Goal: Feedback & Contribution: Submit feedback/report problem

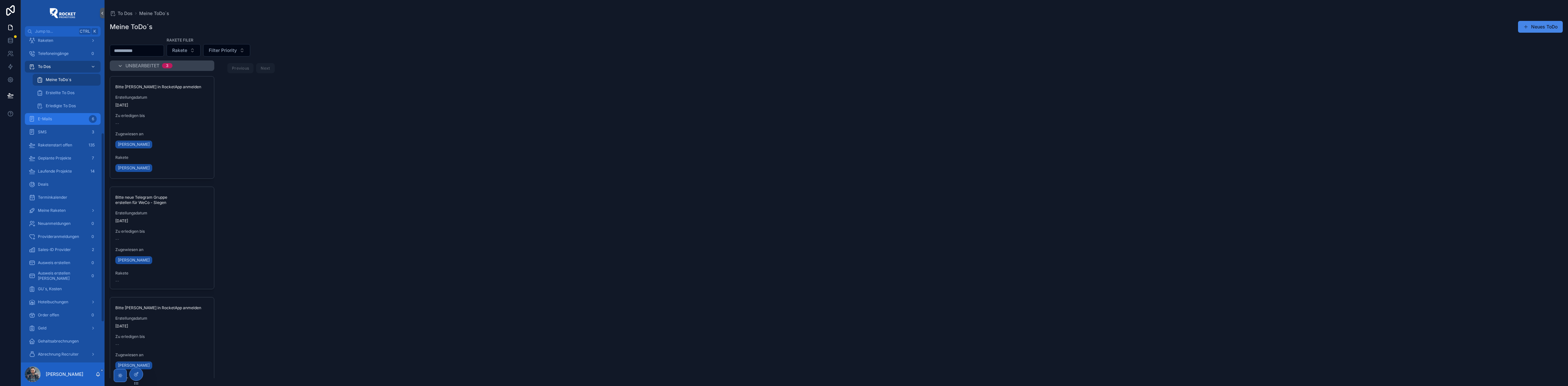
scroll to position [234, 0]
click at [53, 255] on div "Geld" at bounding box center [63, 257] width 68 height 10
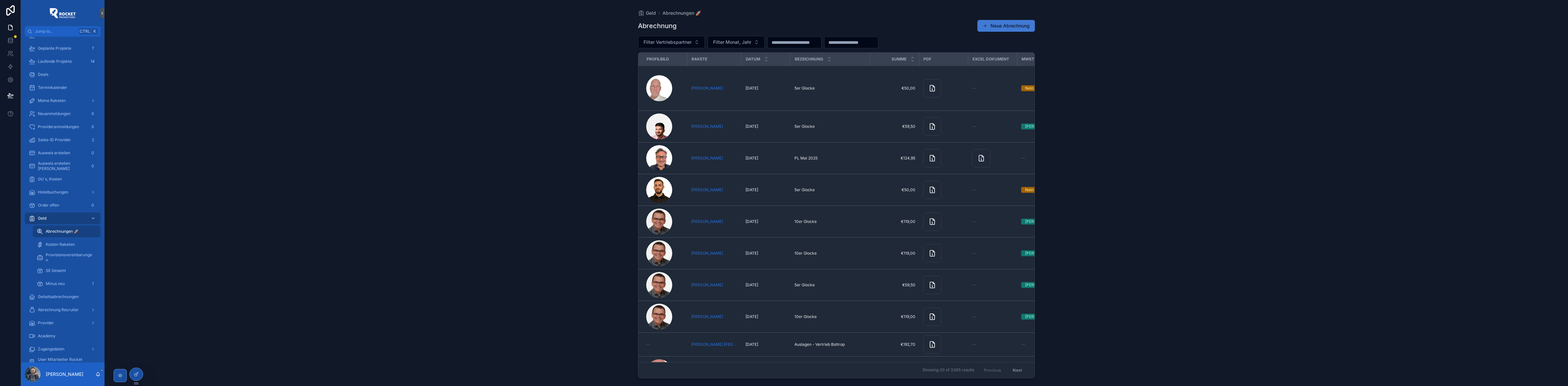
click at [1009, 26] on button "Neue Abrechnung" at bounding box center [1006, 26] width 57 height 12
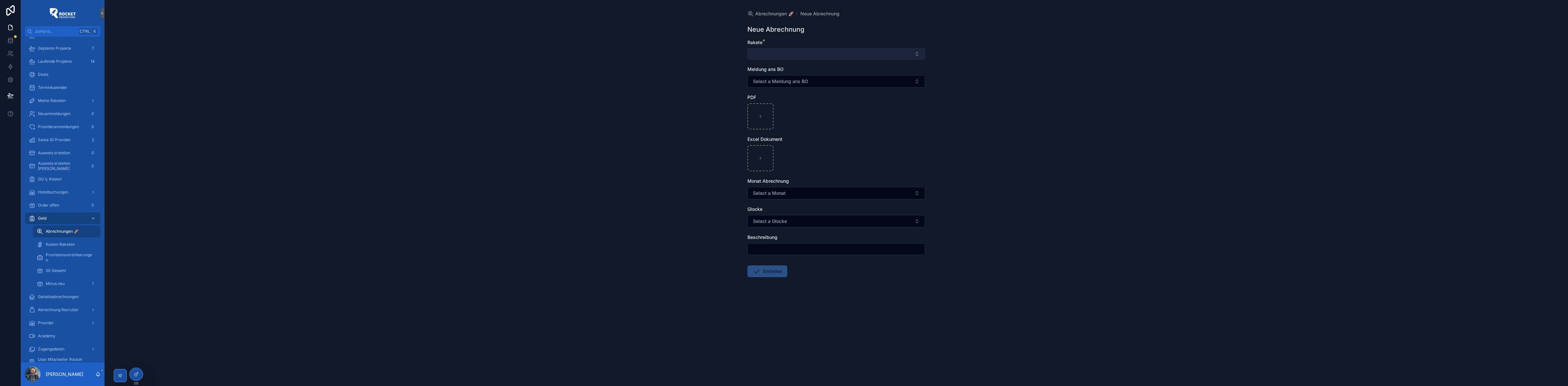
click at [798, 51] on button "Select Button" at bounding box center [836, 54] width 178 height 11
type input "**********"
click at [760, 79] on span "[PERSON_NAME]" at bounding box center [771, 80] width 38 height 7
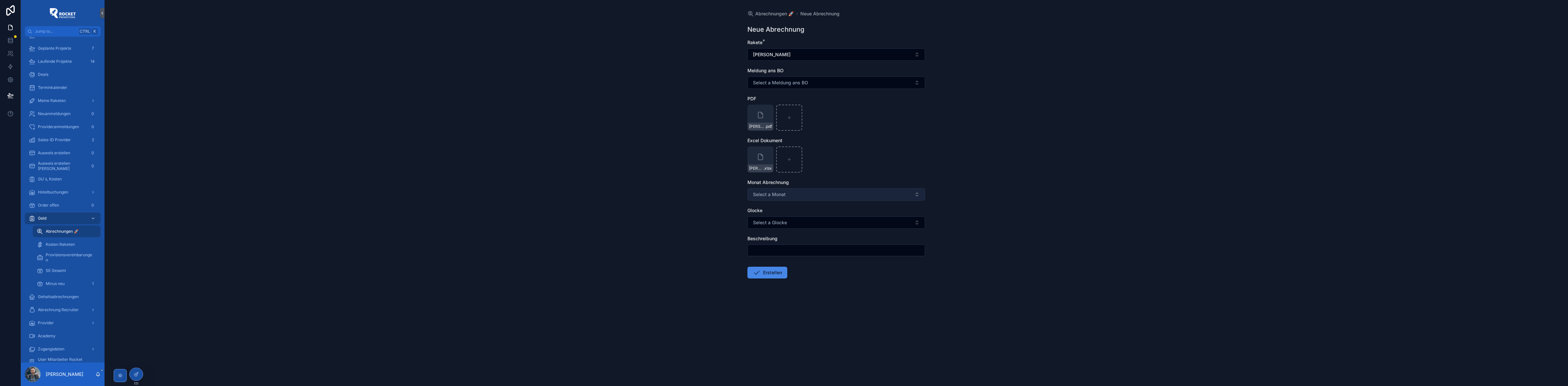
click at [789, 190] on button "Select a Monat" at bounding box center [836, 194] width 178 height 12
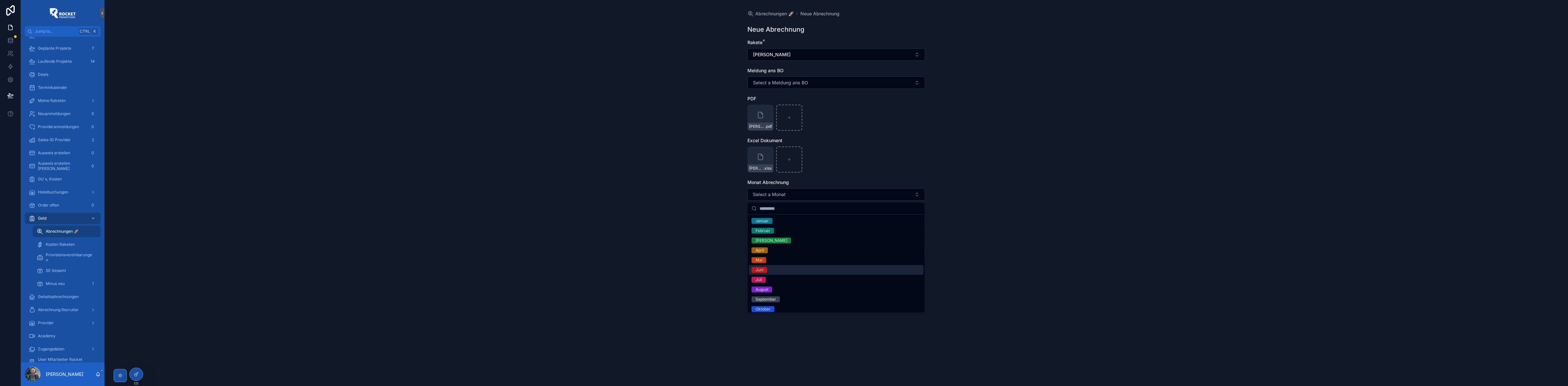
click at [767, 270] on div "Juni" at bounding box center [836, 270] width 175 height 10
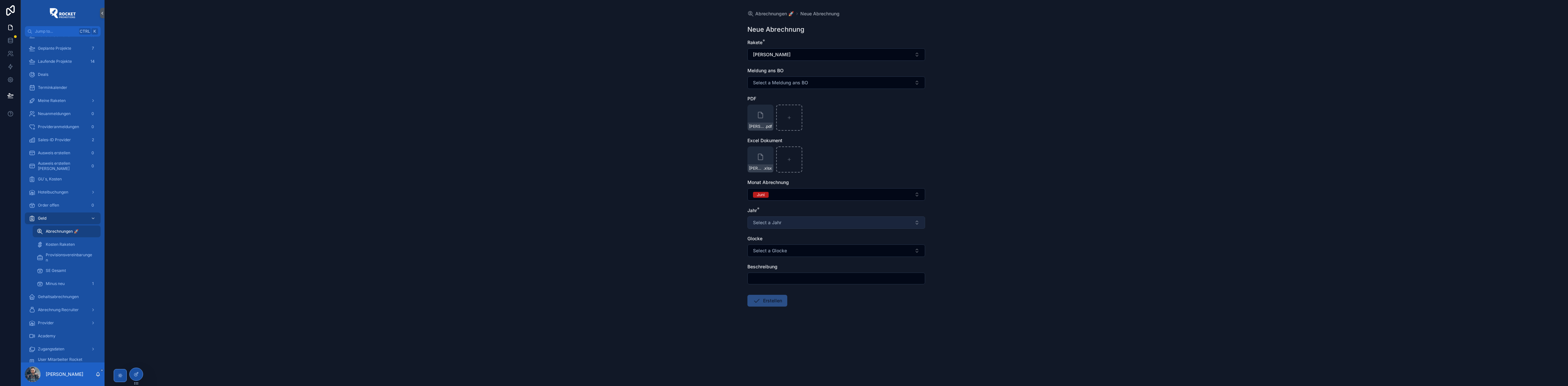
click at [772, 219] on button "Select a Jahr" at bounding box center [836, 222] width 178 height 12
click at [772, 267] on div "2025" at bounding box center [836, 269] width 175 height 10
click at [773, 278] on input "scrollable content" at bounding box center [836, 278] width 177 height 9
click at [718, 253] on div "Abrechnungen 🚀 Neue Abrechnung Neue Abrechnung Rakete * [PERSON_NAME] Meldung a…" at bounding box center [836, 193] width 1463 height 386
click at [769, 303] on button "Erstellen" at bounding box center [767, 300] width 40 height 12
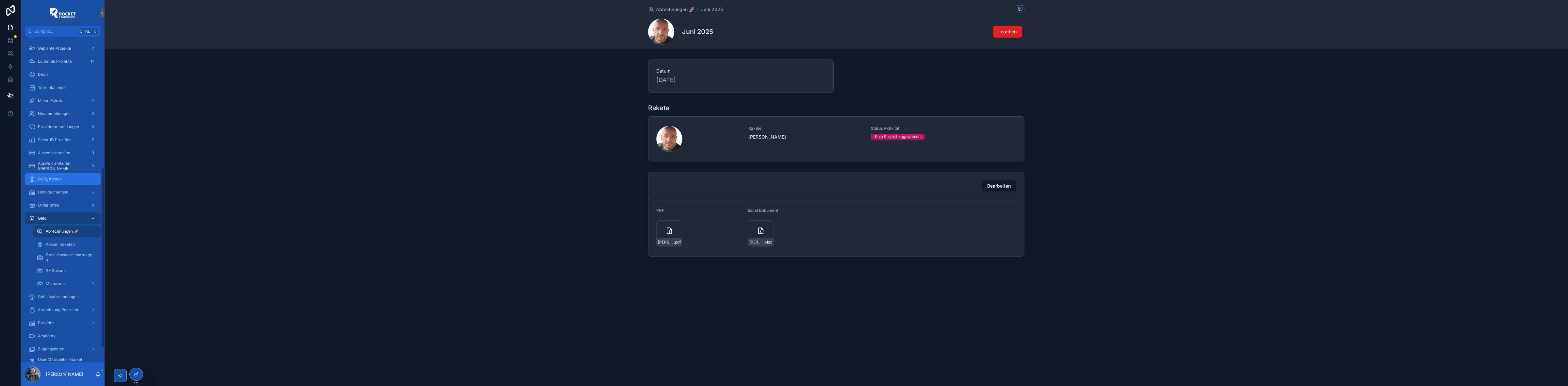
click at [62, 178] on div "GU´s, Kosten" at bounding box center [63, 179] width 68 height 10
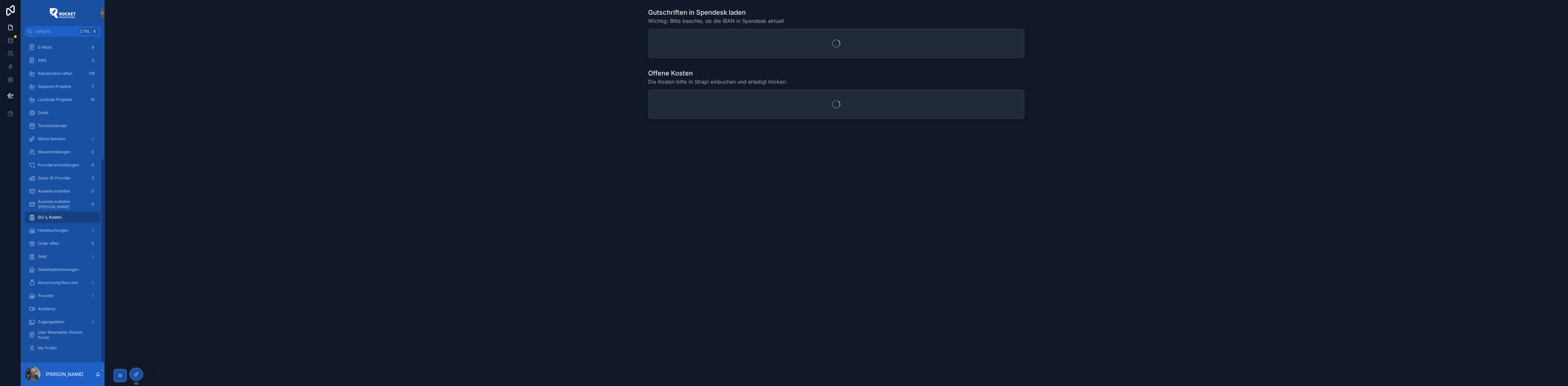
scroll to position [195, 0]
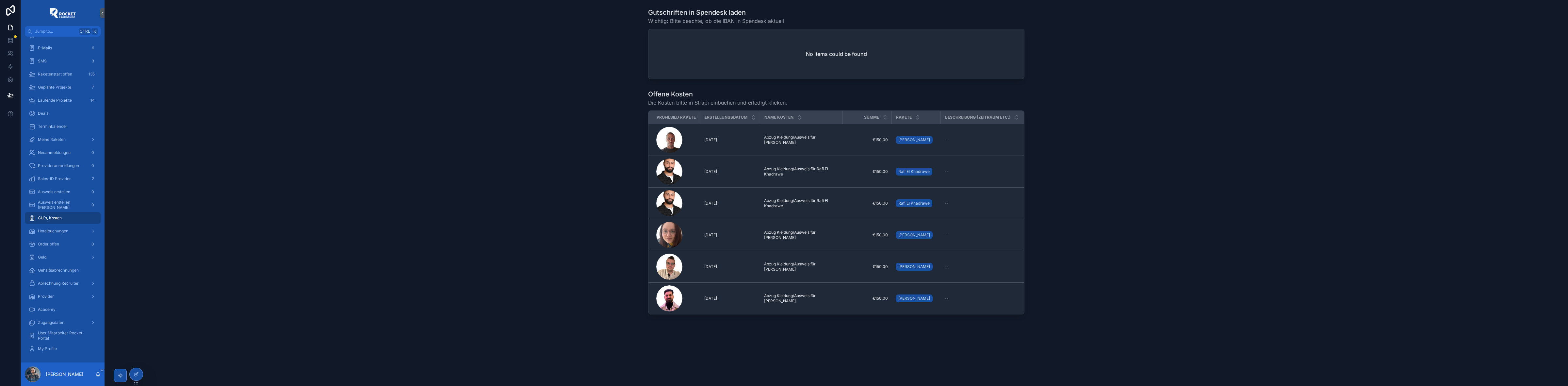
drag, startPoint x: 1455, startPoint y: 29, endPoint x: 1443, endPoint y: 32, distance: 12.4
click at [1452, 30] on div "Gutschriften in Spendesk laden Wichtig: Bitte beachte, ob die IBAN in Spendesk …" at bounding box center [836, 44] width 1453 height 77
click at [46, 222] on div "To Dos" at bounding box center [63, 225] width 68 height 10
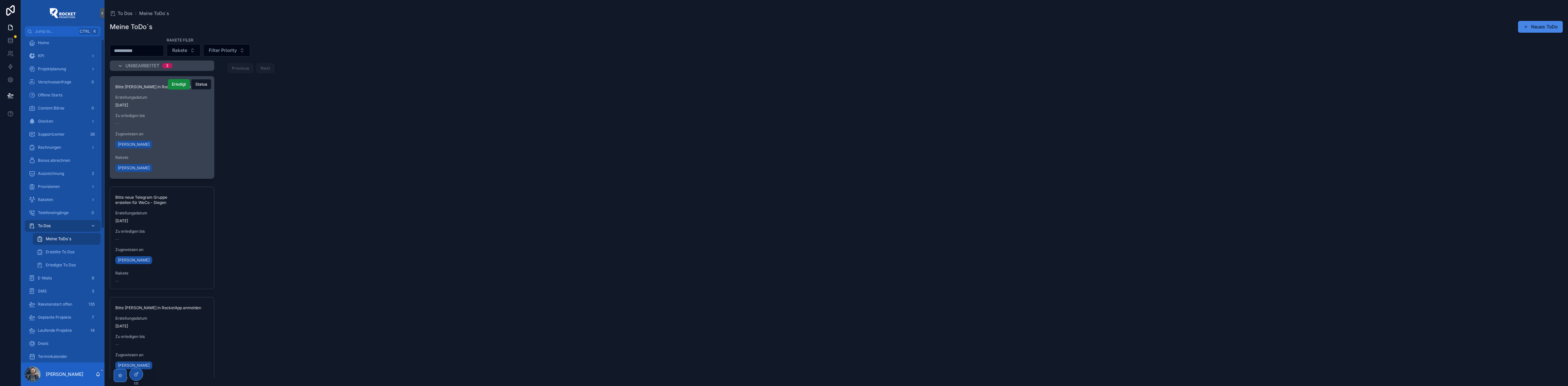
click at [155, 126] on div "--" at bounding box center [161, 124] width 93 height 5
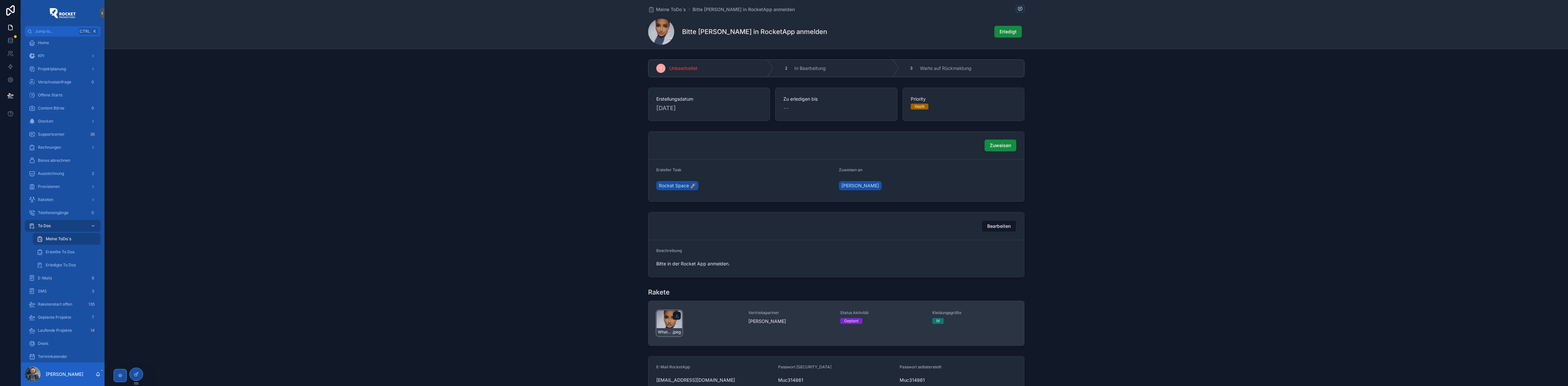
click at [664, 316] on div "WhatsApp-Image-2025-08-08-at-14.29.12 .jpeg" at bounding box center [669, 323] width 26 height 26
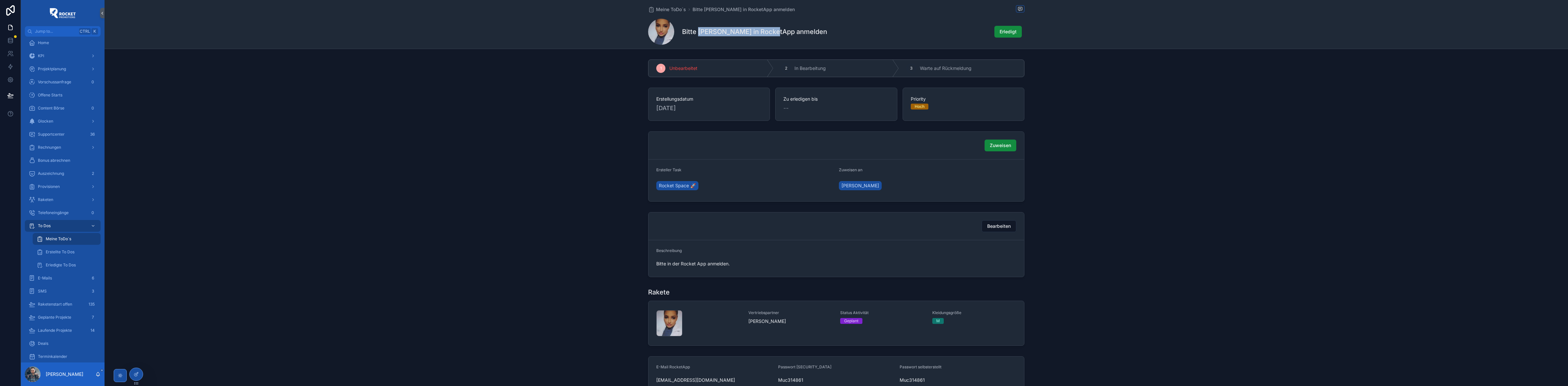
drag, startPoint x: 696, startPoint y: 30, endPoint x: 770, endPoint y: 32, distance: 74.0
click at [770, 32] on h1 "Bitte [PERSON_NAME] in RocketApp anmelden" at bounding box center [755, 32] width 145 height 9
copy h1 "[PERSON_NAME]"
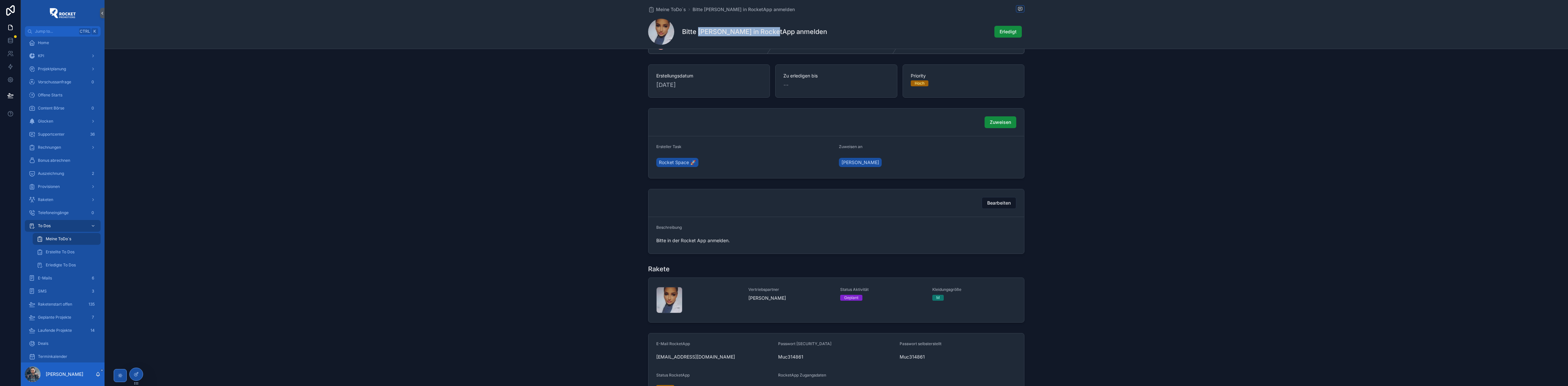
scroll to position [163, 0]
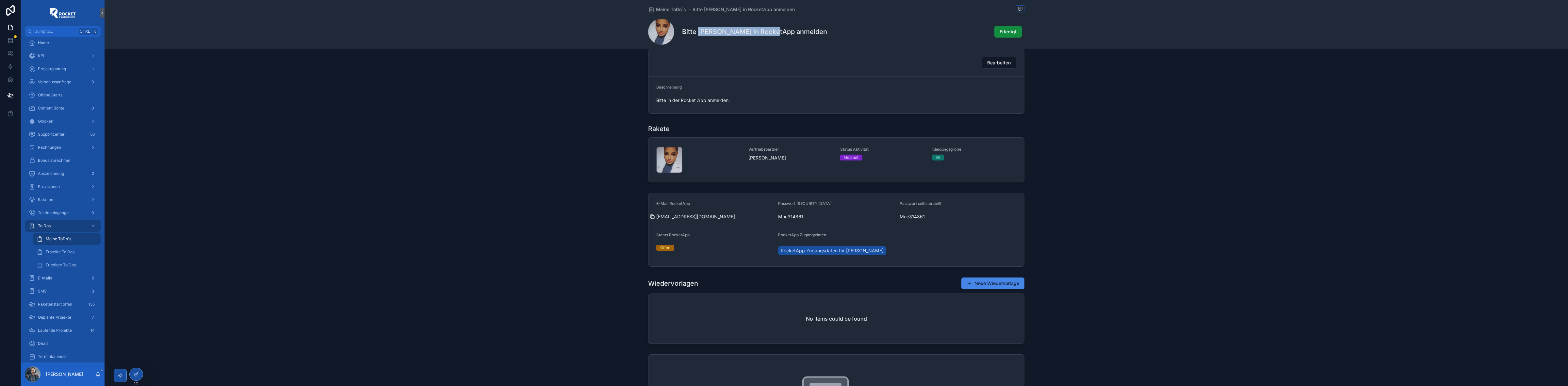
click at [651, 217] on icon "scrollable content" at bounding box center [652, 217] width 5 height 5
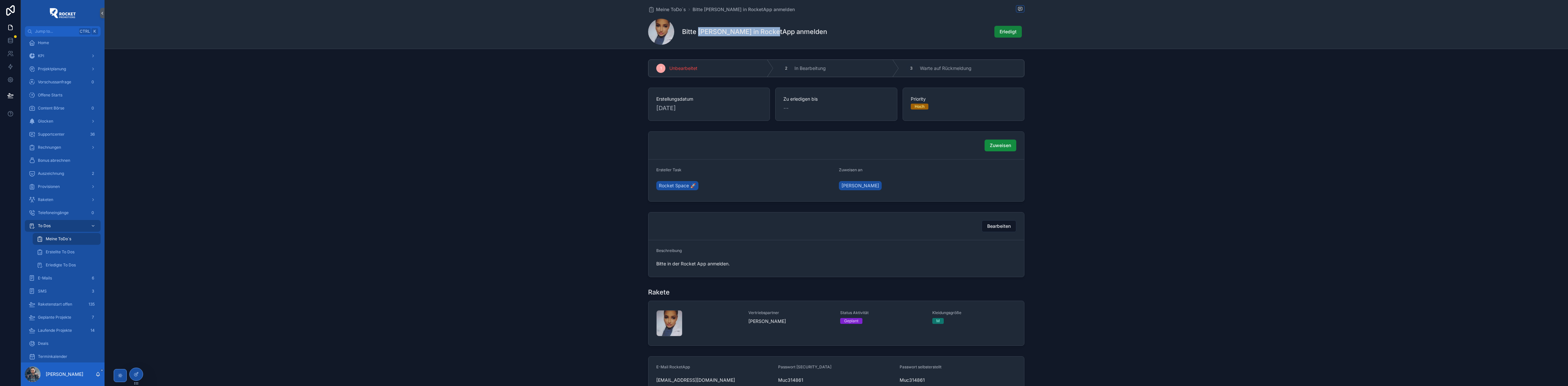
click at [1011, 33] on span "Erledigt" at bounding box center [1008, 32] width 17 height 7
click at [668, 12] on span "Meine ToDo´s" at bounding box center [671, 9] width 30 height 7
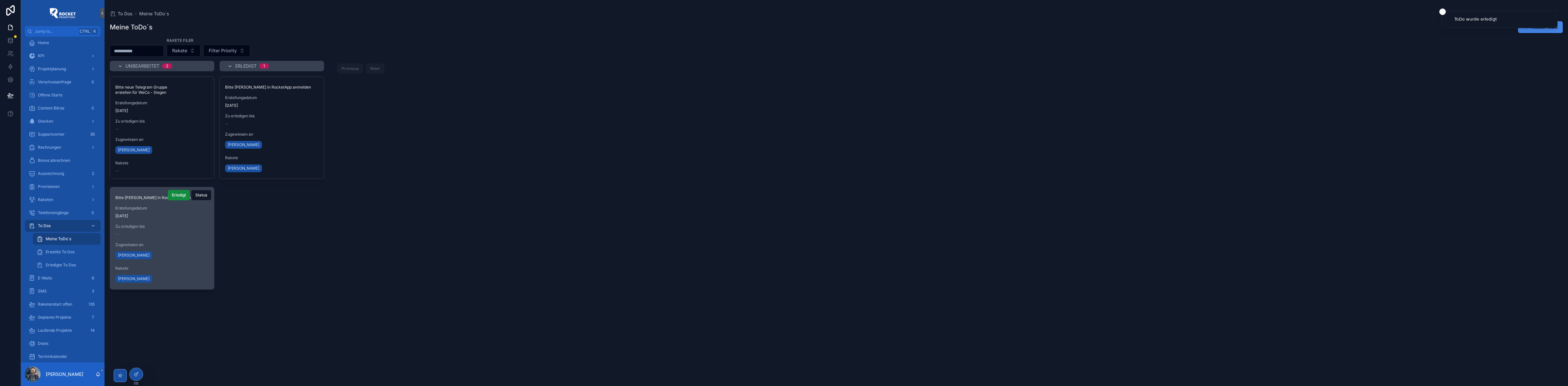
click at [169, 206] on span "Erstellungsdatum" at bounding box center [161, 208] width 93 height 5
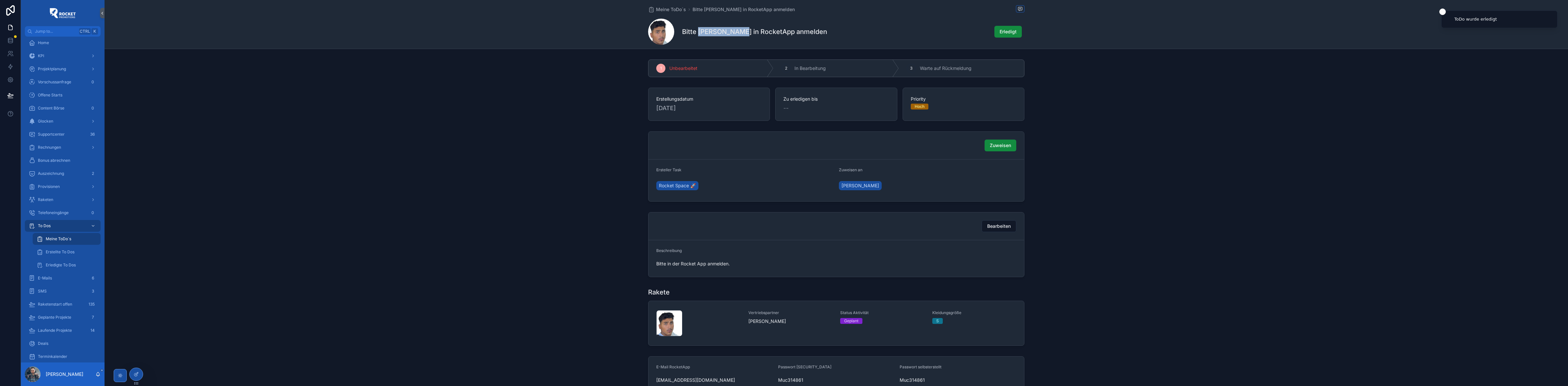
drag, startPoint x: 697, startPoint y: 30, endPoint x: 741, endPoint y: 35, distance: 44.3
click at [741, 35] on h1 "Bitte [PERSON_NAME] in RocketApp anmelden" at bounding box center [755, 32] width 145 height 9
copy h1 "[PERSON_NAME]"
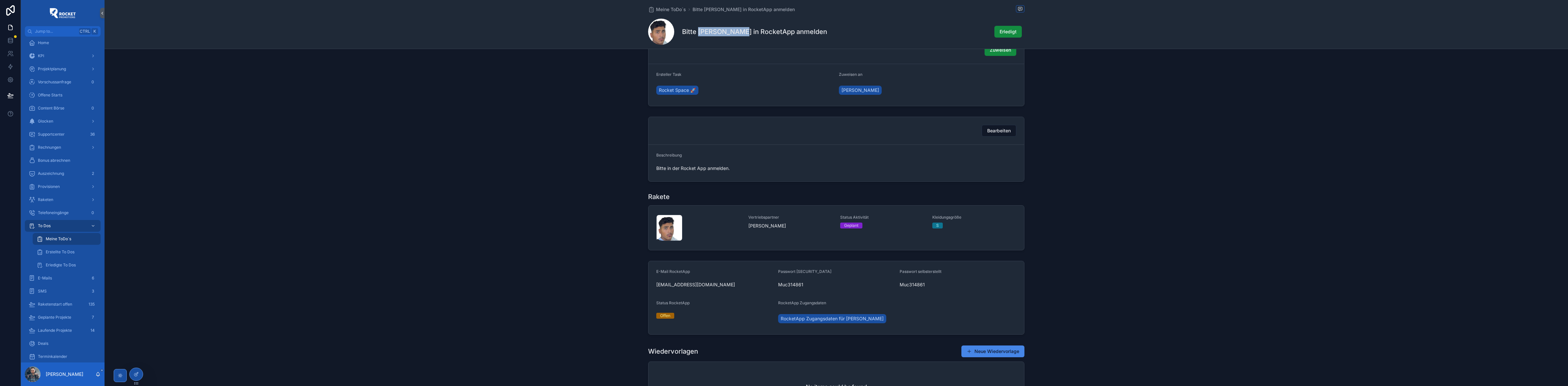
scroll to position [109, 0]
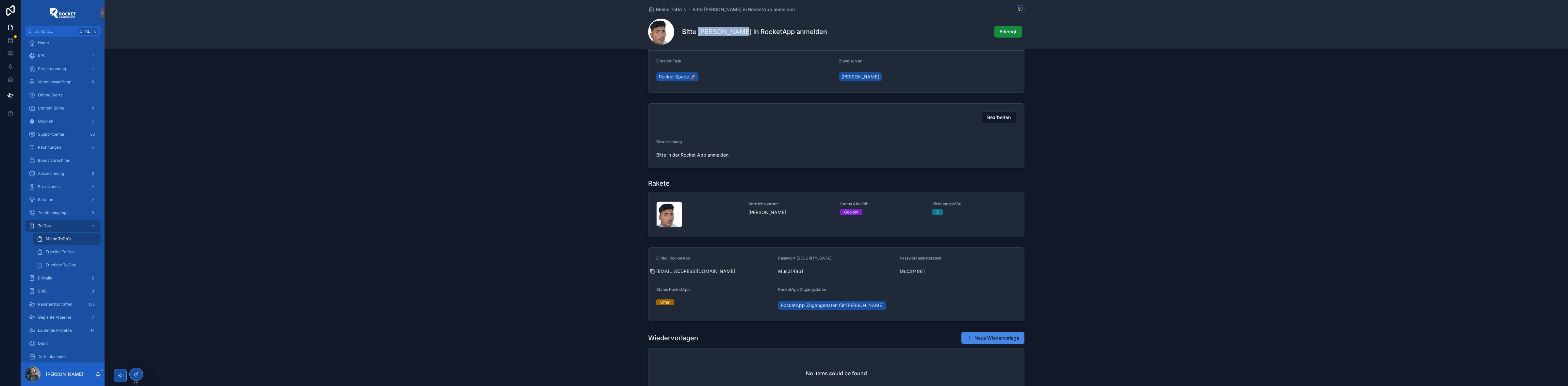
click at [650, 272] on icon "scrollable content" at bounding box center [652, 271] width 5 height 5
click at [1004, 35] on button "Erledigt" at bounding box center [1008, 31] width 27 height 12
click at [671, 8] on span "Meine ToDo´s" at bounding box center [671, 9] width 30 height 7
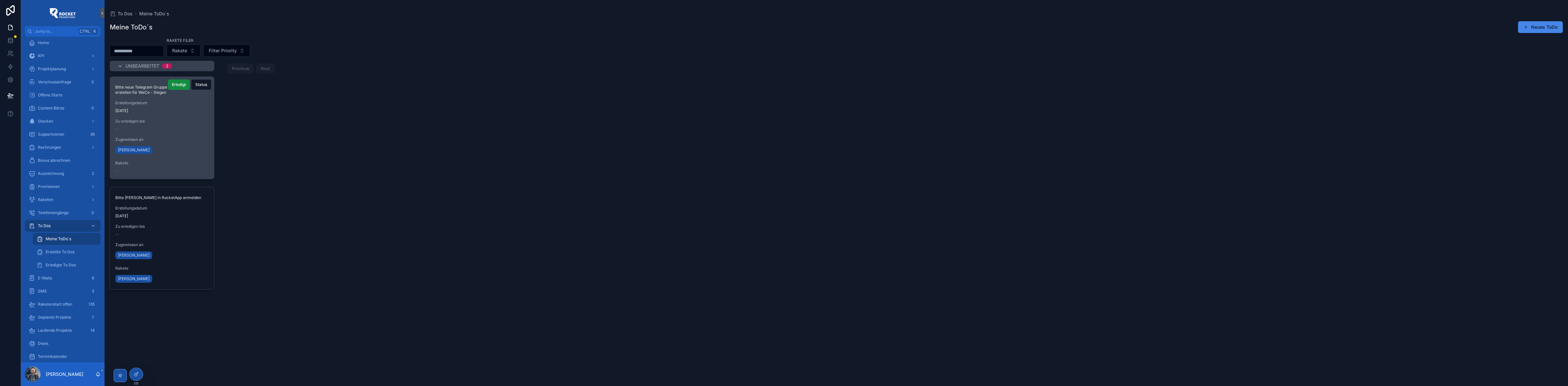
click at [184, 121] on span "Zu erledigen bis" at bounding box center [161, 121] width 93 height 5
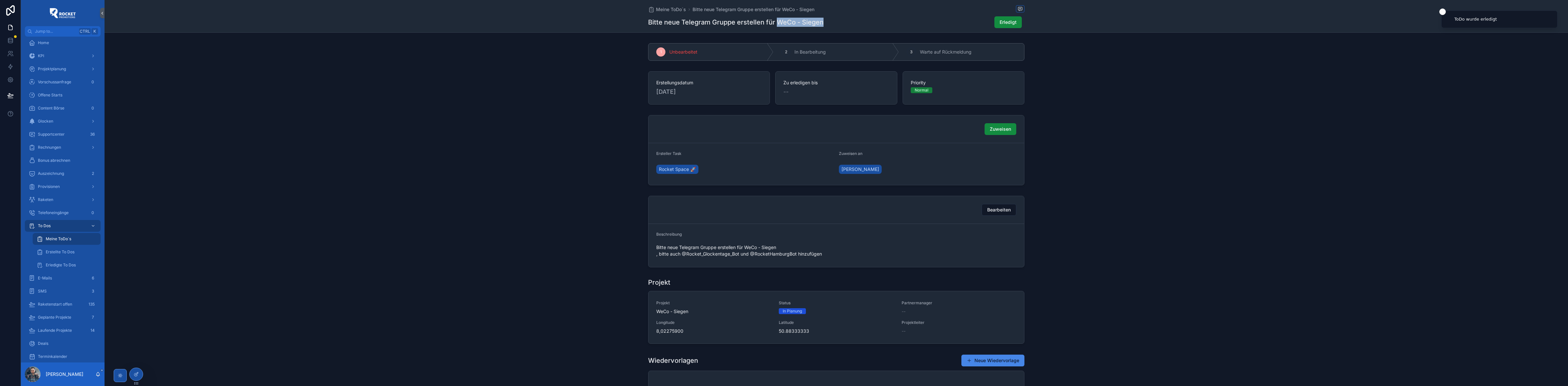
drag, startPoint x: 776, startPoint y: 21, endPoint x: 828, endPoint y: 26, distance: 52.2
click at [828, 26] on div "Bitte neue Telegram Gruppe erstellen für WeCo - Siegen Erledigt" at bounding box center [836, 22] width 376 height 12
copy h1 "WeCo - Siegen"
click at [714, 254] on span "Bitte neue Telegram Gruppe erstellen für WeCo - Siegen , bitte auch @Rocket_Glo…" at bounding box center [744, 250] width 177 height 13
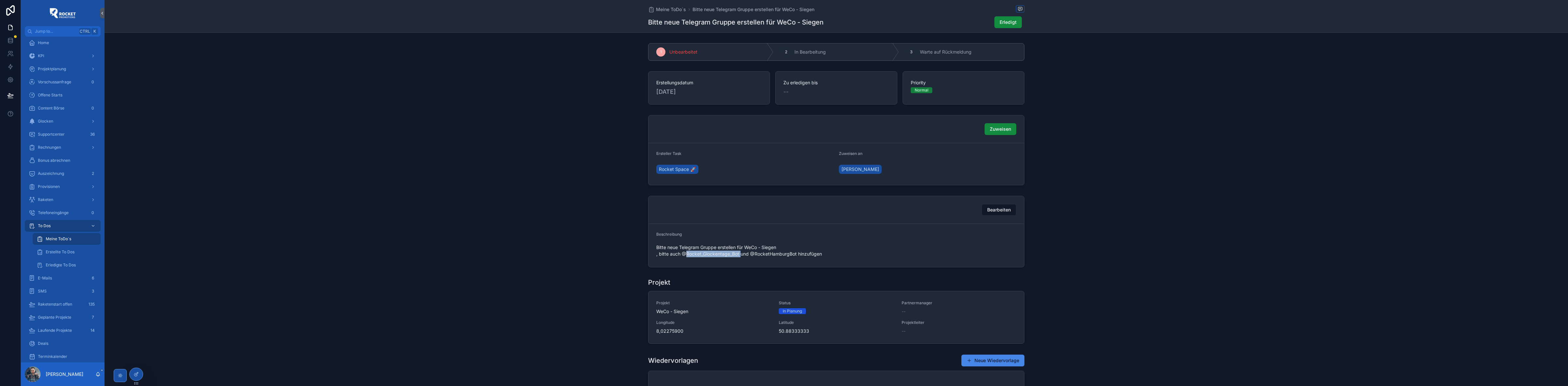
copy span "Rocket_Glockentage_Bot"
click at [777, 255] on span "Bitte neue Telegram Gruppe erstellen für WeCo - Siegen , bitte auch @Rocket_Glo…" at bounding box center [744, 250] width 177 height 13
copy span "RocketHamburgBot"
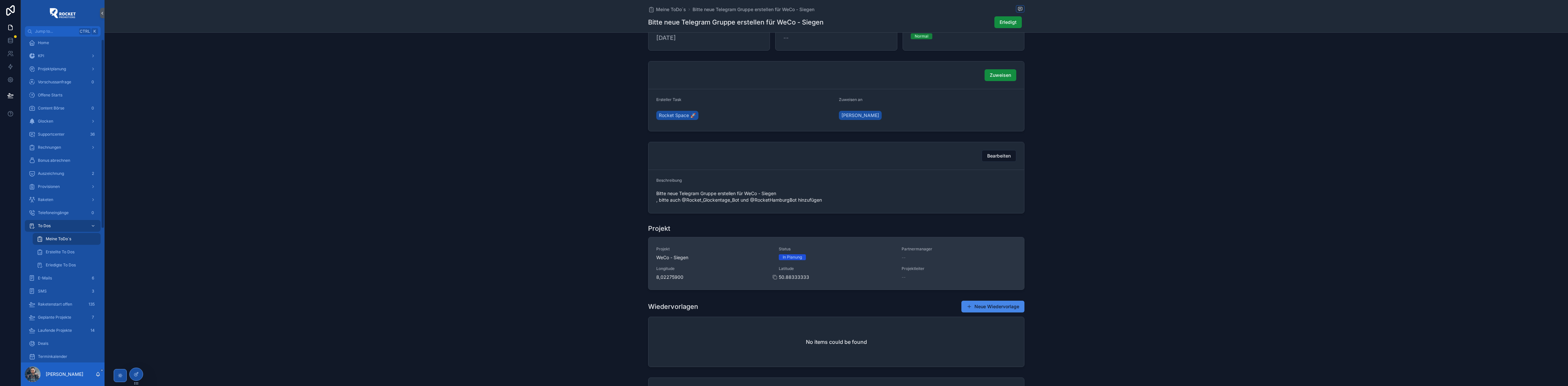
scroll to position [54, 0]
click at [837, 264] on div "Projekt WeCo - Siegen Status In Planung Partnermanager -- Longitude 8,02275900 …" at bounding box center [836, 263] width 360 height 34
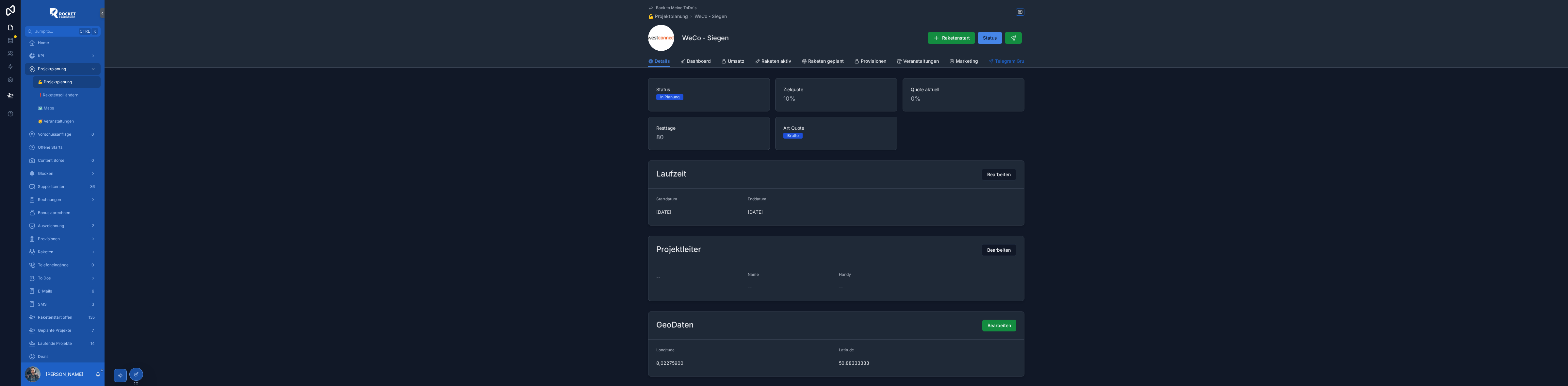
click at [1004, 58] on span "Telegram Gruppe" at bounding box center [1014, 61] width 38 height 7
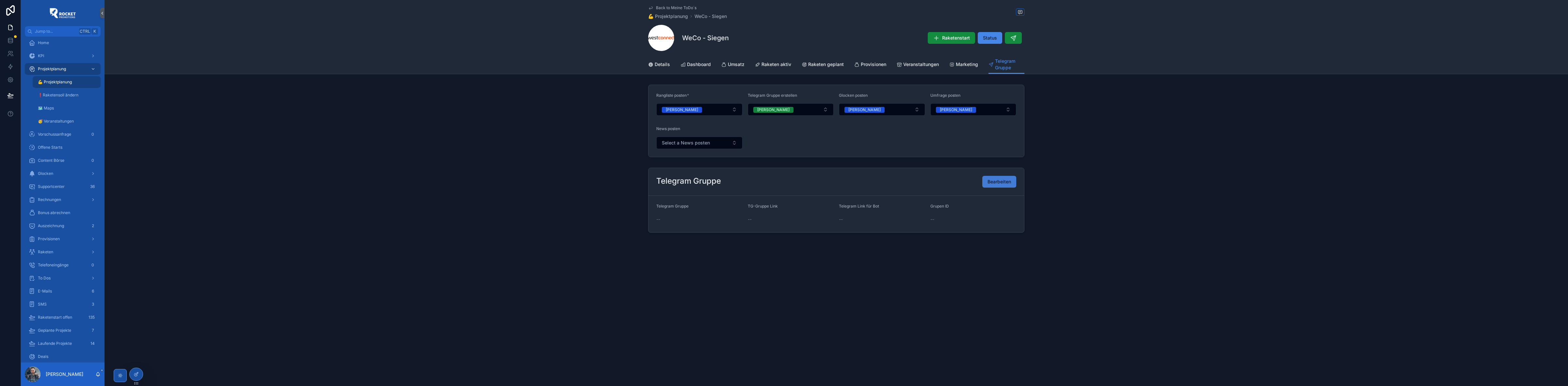
click at [990, 181] on span "Bearbeiten" at bounding box center [999, 181] width 24 height 7
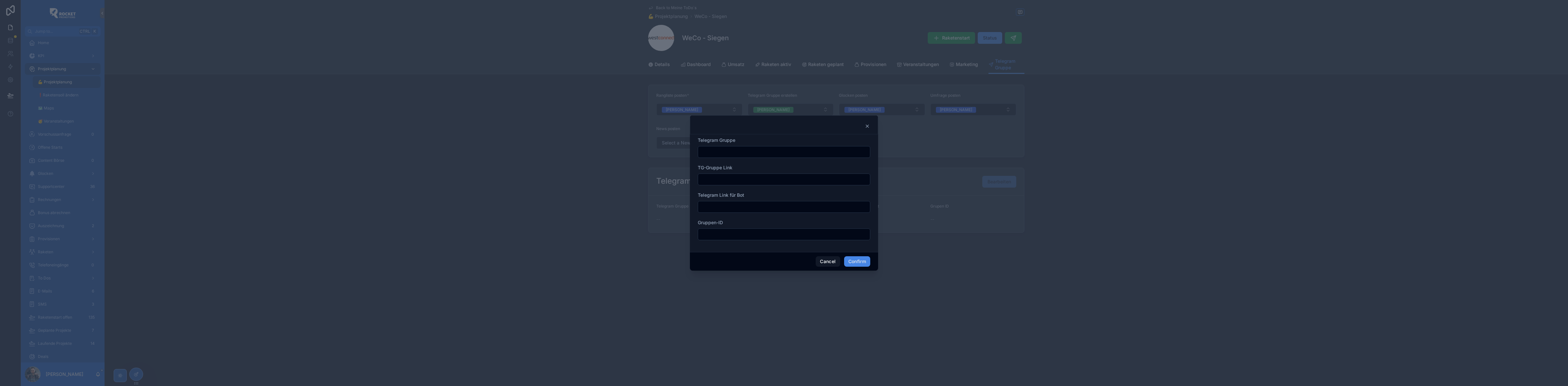
click at [726, 159] on form "Telegram Gruppe TG-Gruppe Link Telegram Link für Bot Gruppen-ID" at bounding box center [783, 192] width 172 height 110
click at [733, 150] on input "text" at bounding box center [784, 152] width 172 height 9
paste input "**********"
type input "**********"
click at [721, 174] on div at bounding box center [783, 179] width 172 height 12
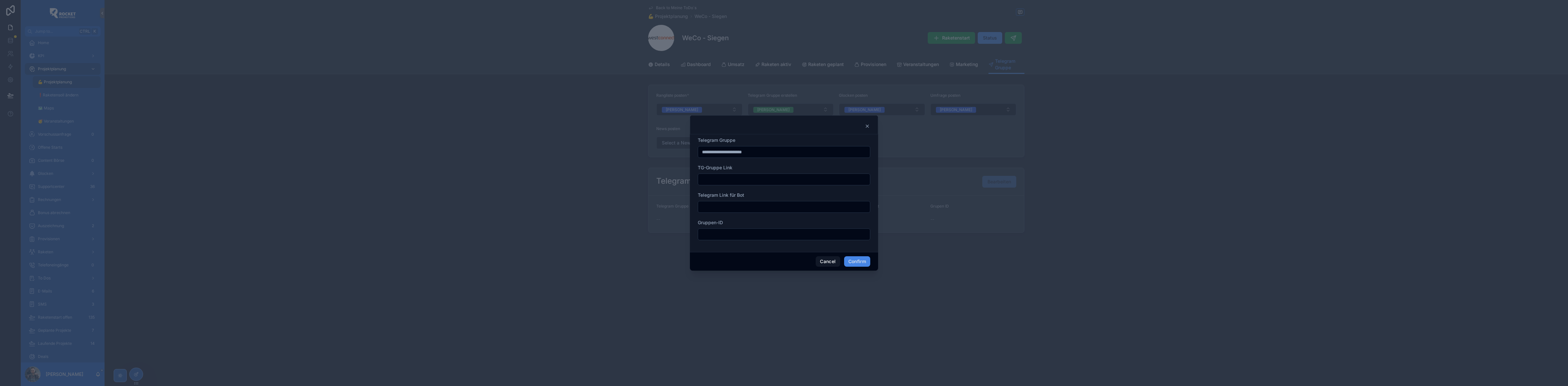
click at [721, 178] on input "text" at bounding box center [784, 179] width 172 height 9
paste input "**********"
type input "**********"
click at [760, 208] on input "text" at bounding box center [784, 206] width 172 height 9
paste input "**********"
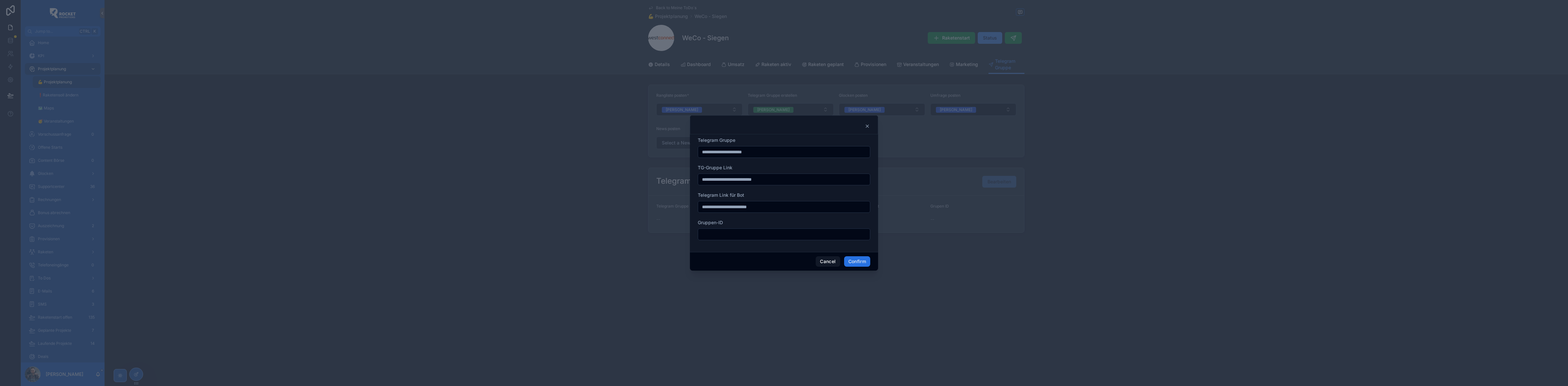
type input "**********"
click at [855, 261] on button "Confirm" at bounding box center [857, 261] width 26 height 10
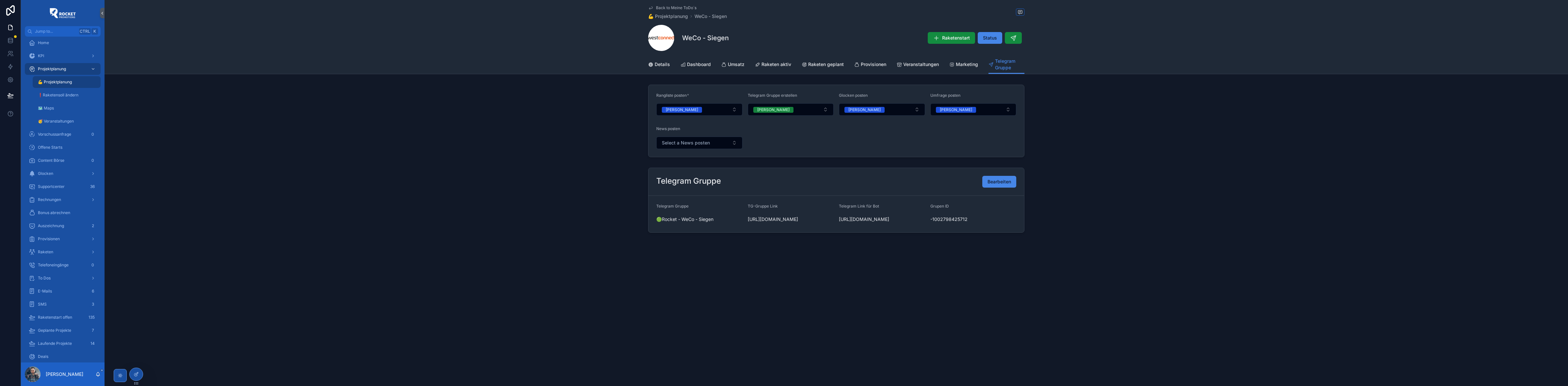
click at [670, 5] on span "Back to Meine ToDo´s" at bounding box center [676, 8] width 41 height 5
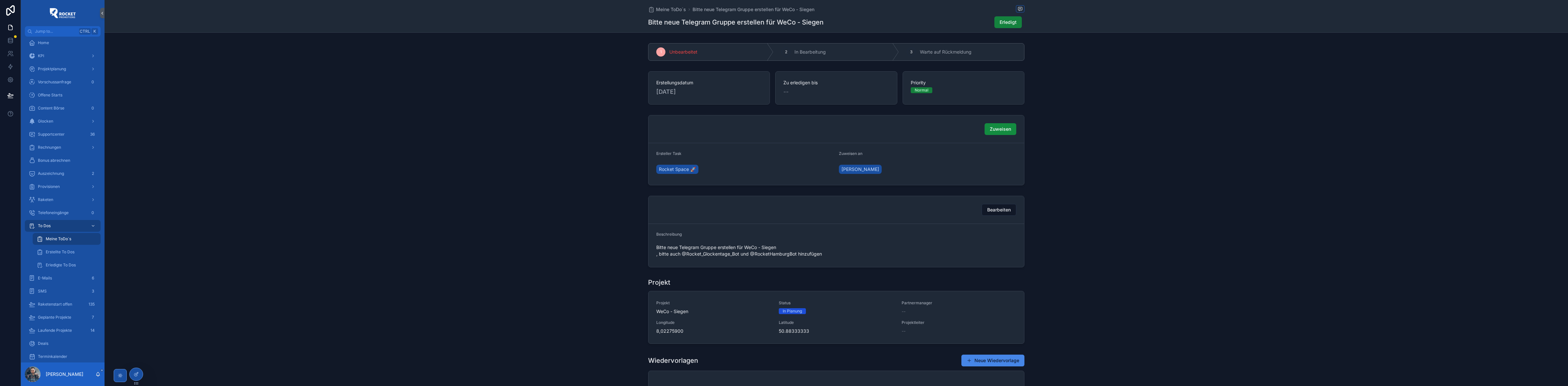
click at [1006, 22] on span "Erledigt" at bounding box center [1008, 22] width 17 height 7
click at [673, 10] on span "Meine ToDo´s" at bounding box center [671, 9] width 30 height 7
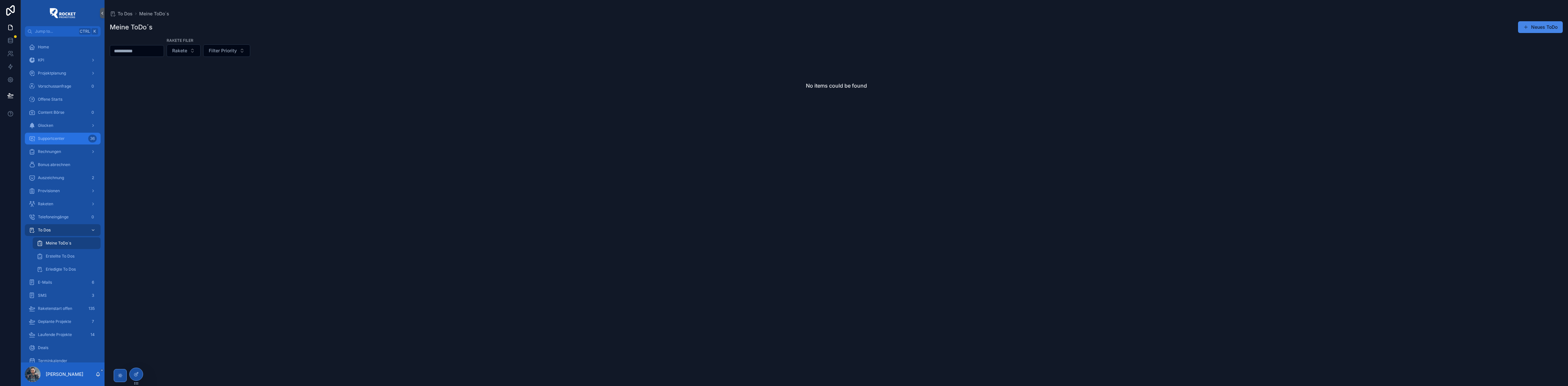
click at [43, 138] on span "Supportcenter" at bounding box center [51, 138] width 27 height 5
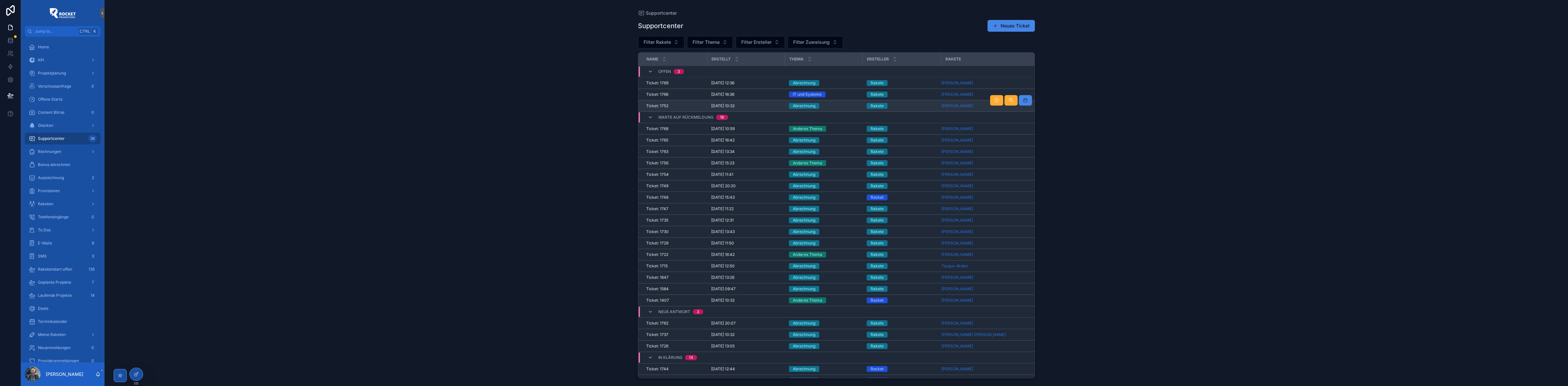
click at [835, 105] on div "Abrechnung" at bounding box center [824, 106] width 70 height 6
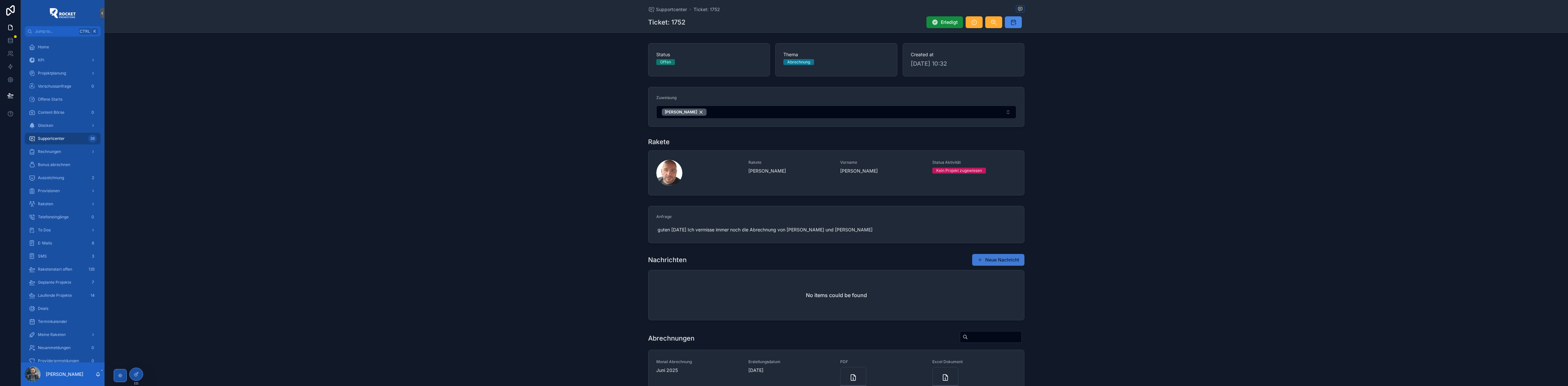
click at [997, 263] on button "Neue Nachricht" at bounding box center [998, 259] width 52 height 12
click at [989, 261] on button "Neue Nachricht" at bounding box center [998, 259] width 52 height 12
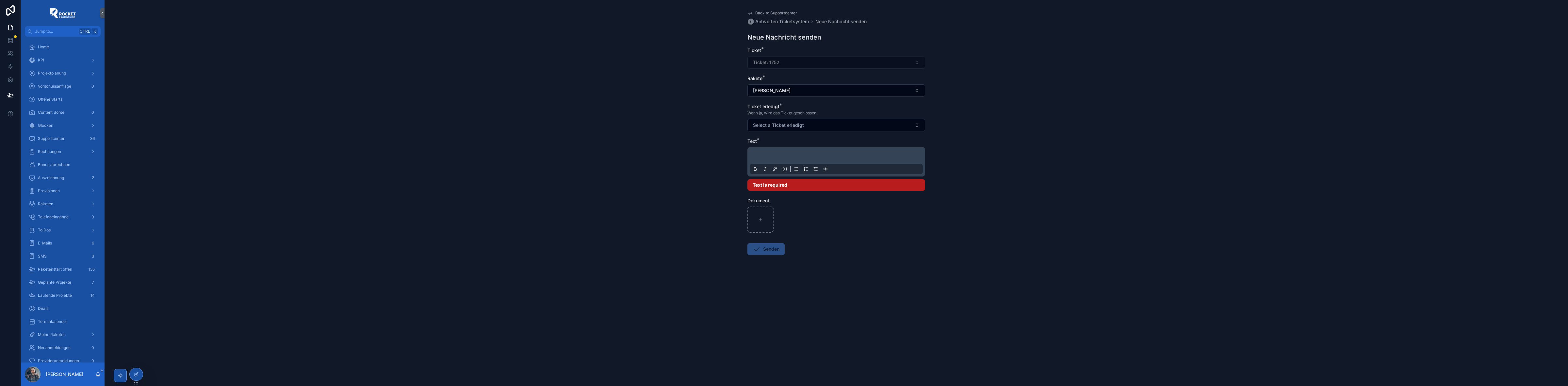
click at [775, 154] on p "scrollable content" at bounding box center [838, 156] width 173 height 7
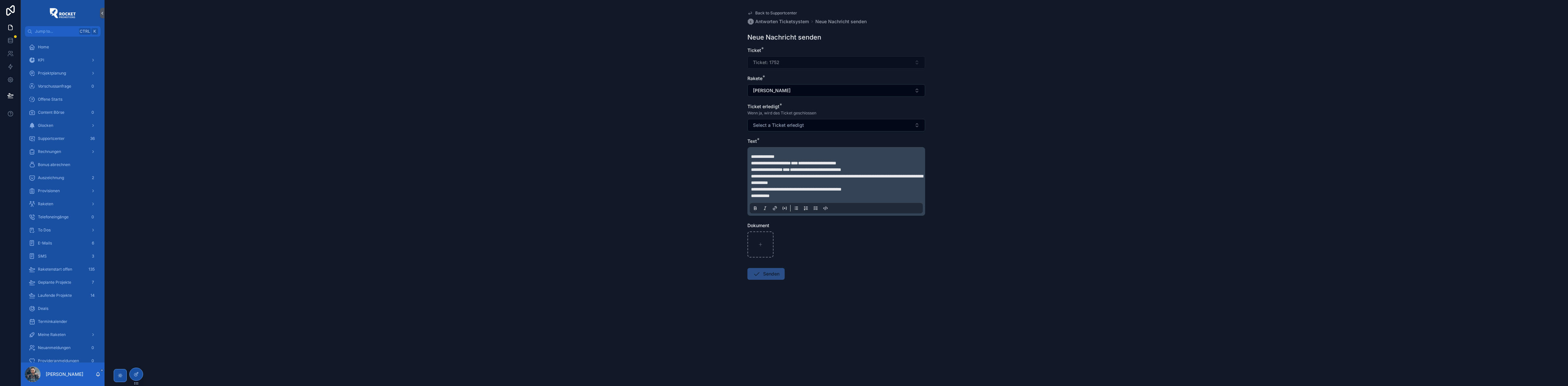
click at [782, 170] on span "**********" at bounding box center [767, 170] width 32 height 5
click at [786, 156] on p "**********" at bounding box center [838, 156] width 173 height 7
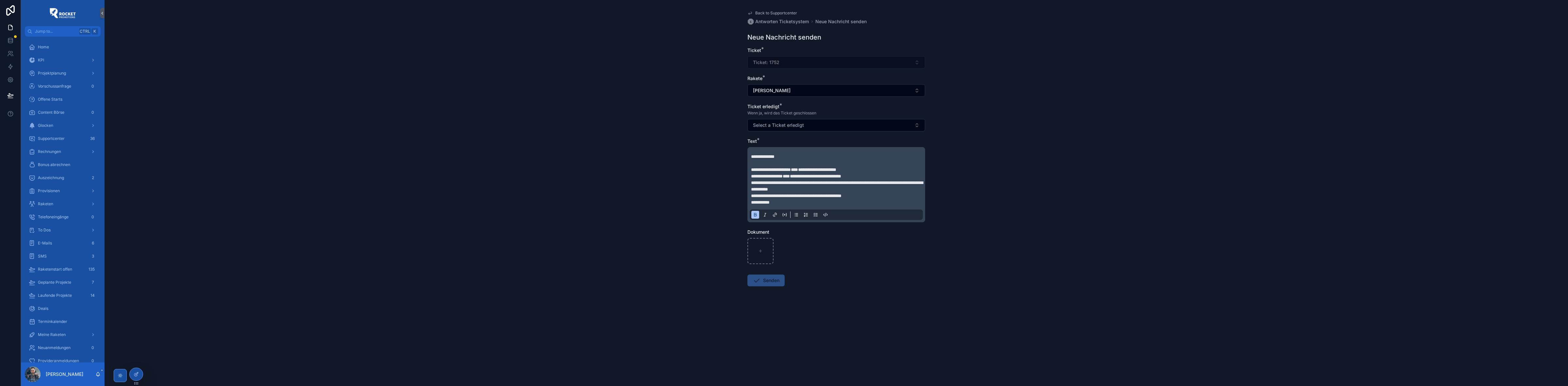
click at [751, 202] on div "**********" at bounding box center [836, 184] width 173 height 71
click at [752, 202] on span "**********" at bounding box center [760, 202] width 19 height 5
click at [775, 127] on span "Select a Ticket erledigt" at bounding box center [779, 125] width 51 height 7
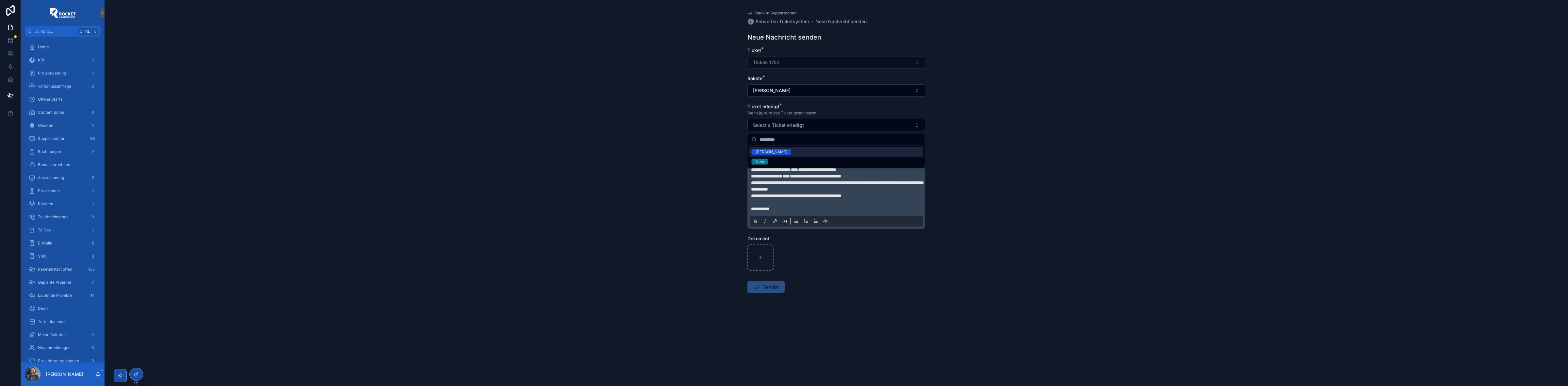
click at [773, 151] on div "[PERSON_NAME]" at bounding box center [836, 152] width 175 height 10
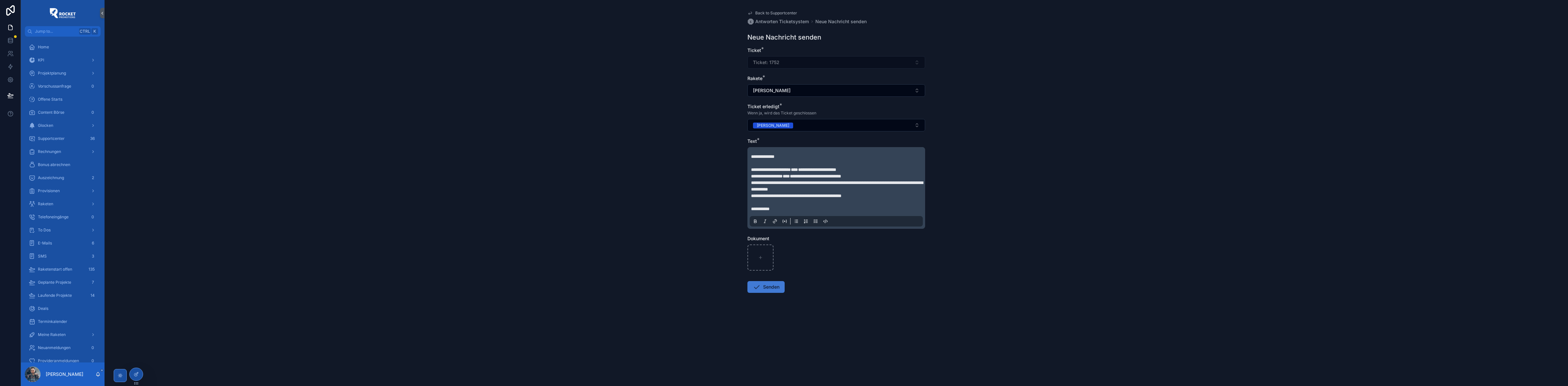
click at [769, 288] on button "Senden" at bounding box center [766, 287] width 37 height 12
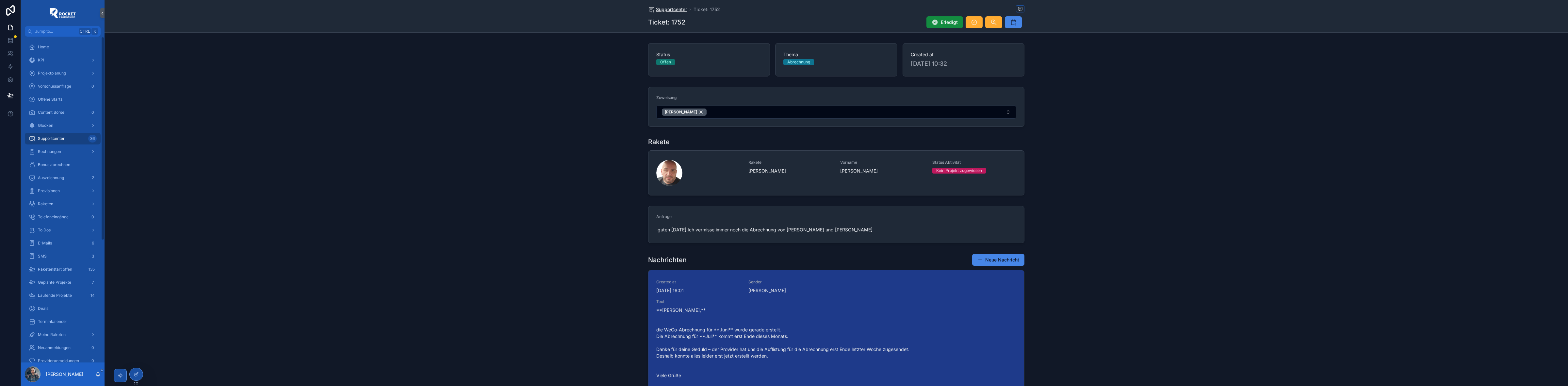
click at [671, 12] on span "Supportcenter" at bounding box center [671, 9] width 31 height 7
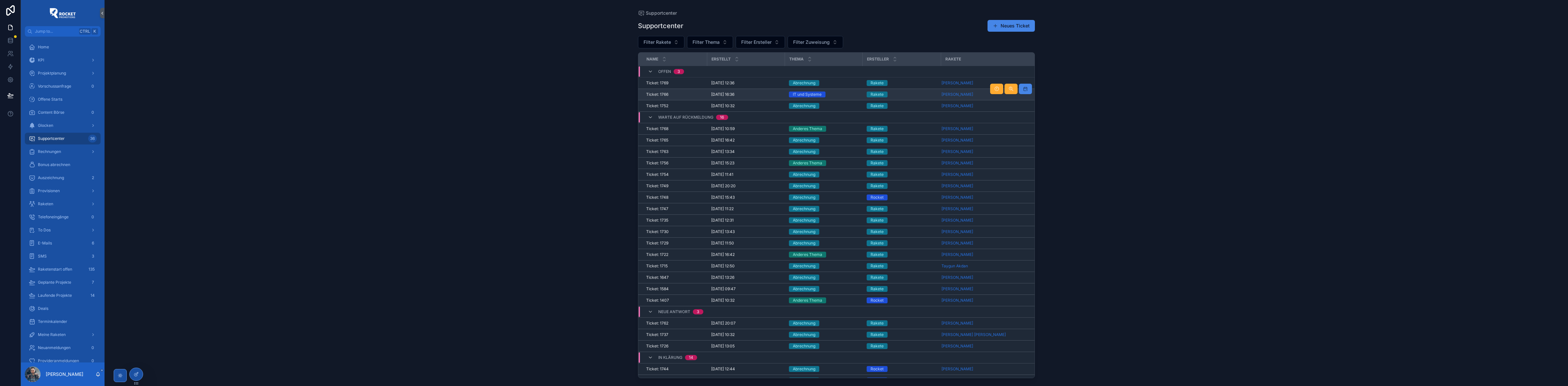
click at [839, 92] on div "IT und Systeme" at bounding box center [824, 94] width 70 height 6
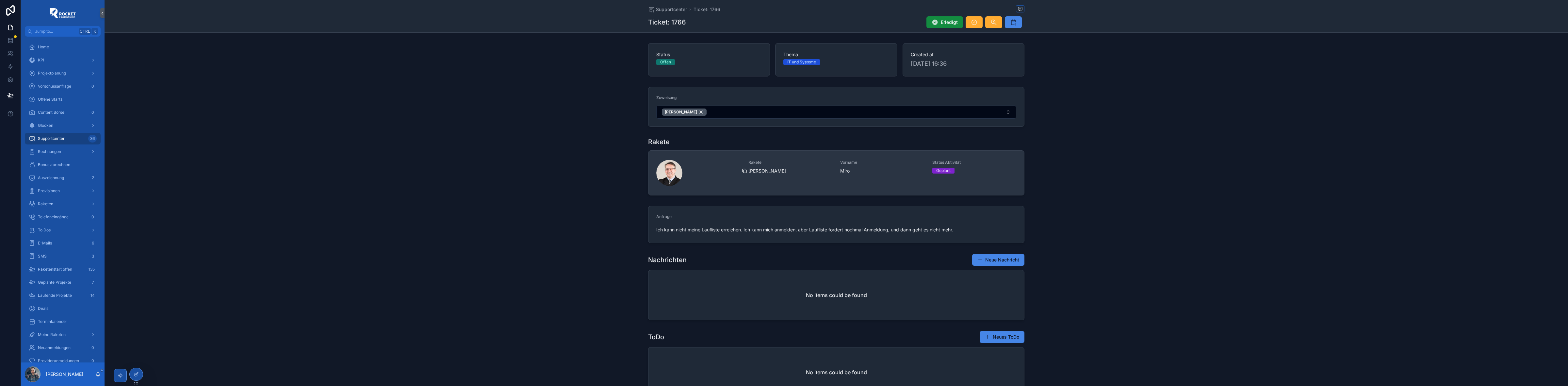
click at [743, 172] on icon "scrollable content" at bounding box center [744, 170] width 5 height 5
click at [795, 172] on span "[PERSON_NAME]" at bounding box center [791, 170] width 84 height 7
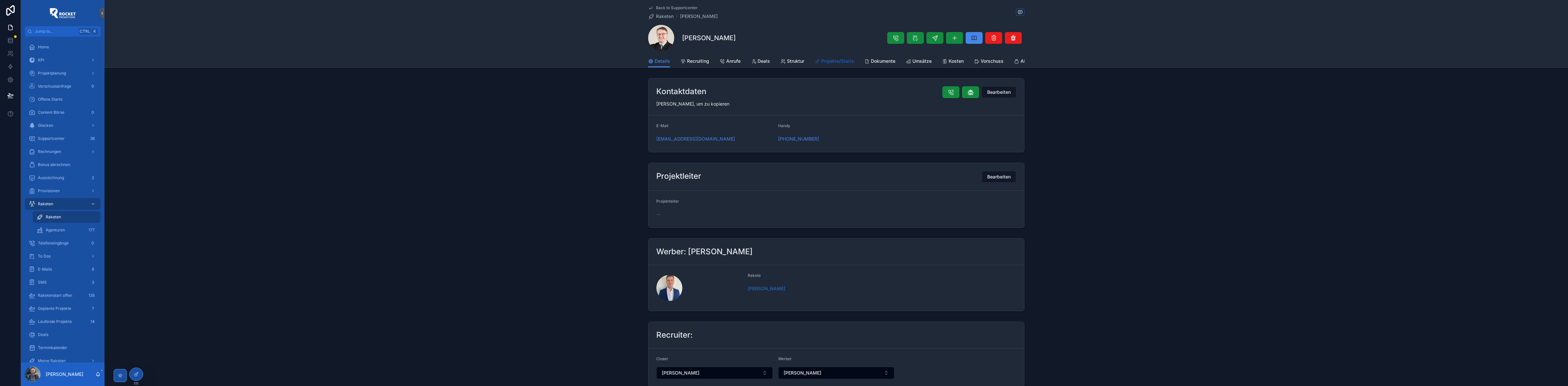
click at [818, 57] on link "Projekte/Starts" at bounding box center [834, 61] width 39 height 13
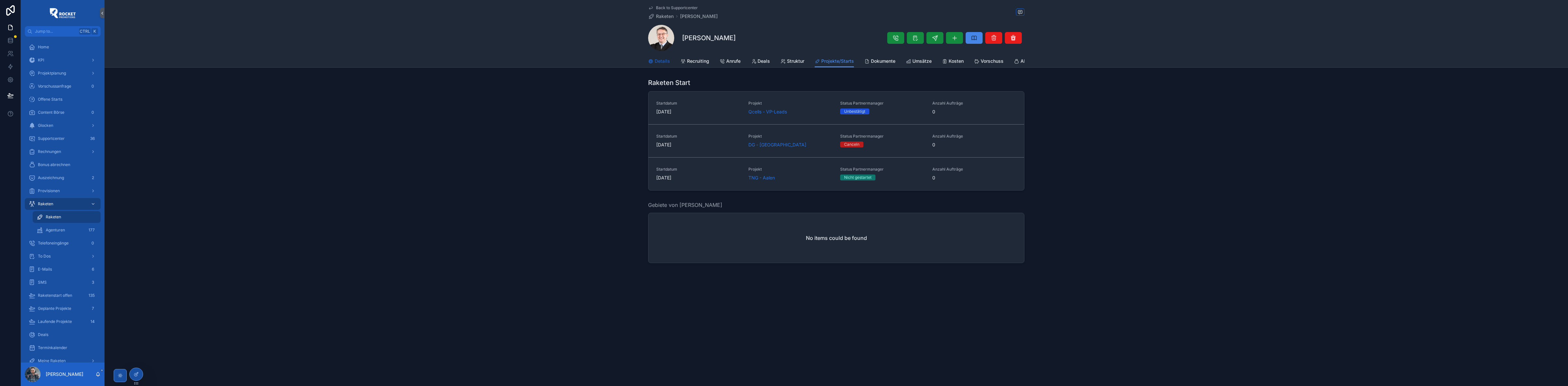
click at [659, 58] on span "Details" at bounding box center [662, 61] width 15 height 7
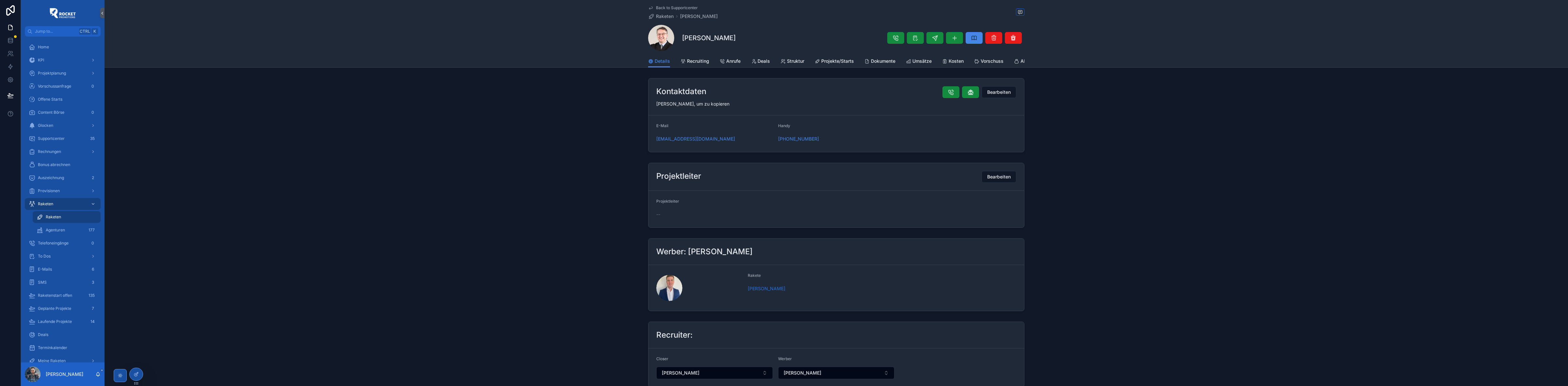
click at [670, 7] on span "Back to Supportcenter" at bounding box center [677, 8] width 42 height 5
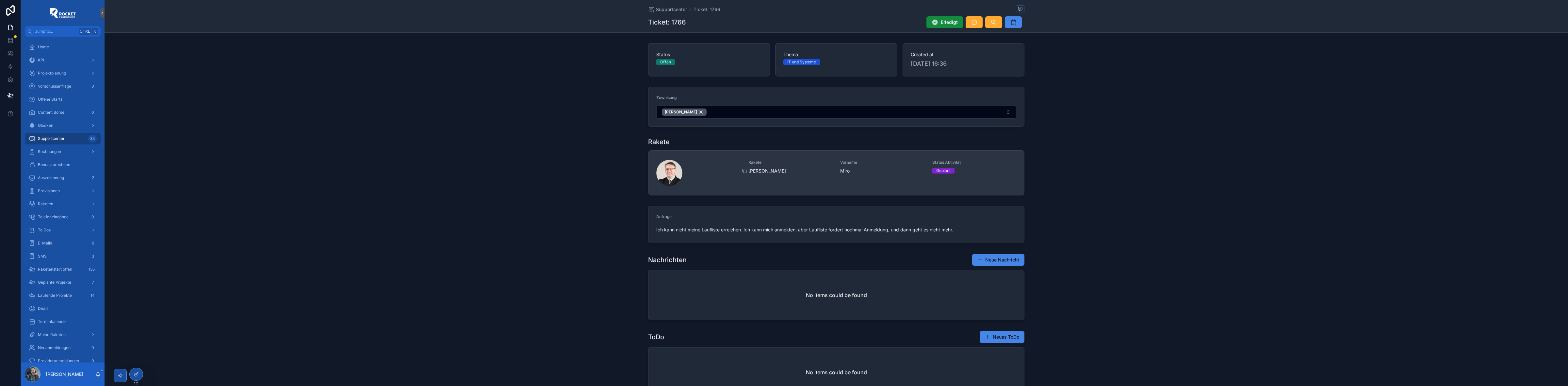
click at [791, 169] on span "[PERSON_NAME]" at bounding box center [791, 170] width 84 height 7
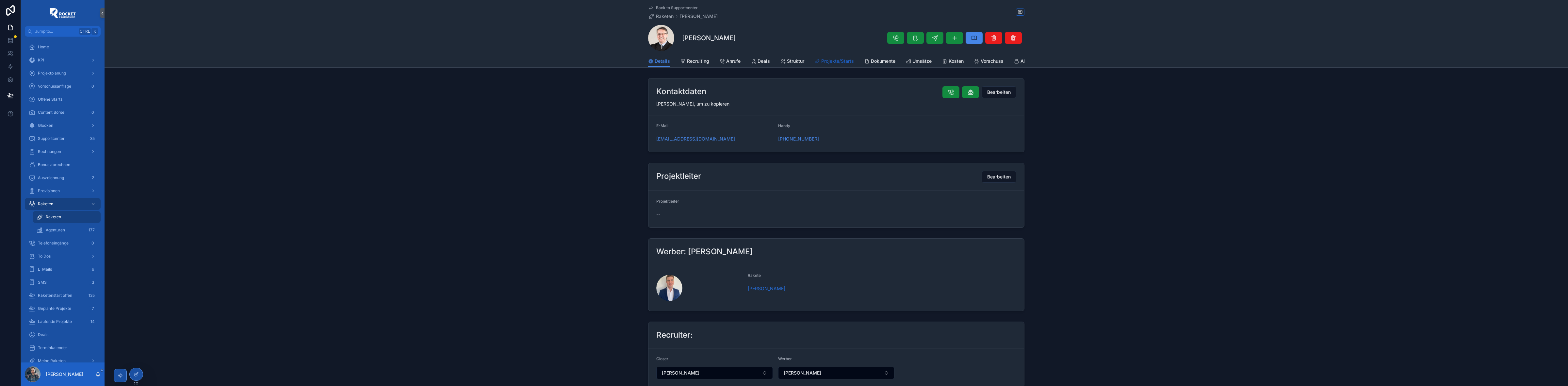
click at [824, 63] on span "Projekte/Starts" at bounding box center [838, 61] width 33 height 7
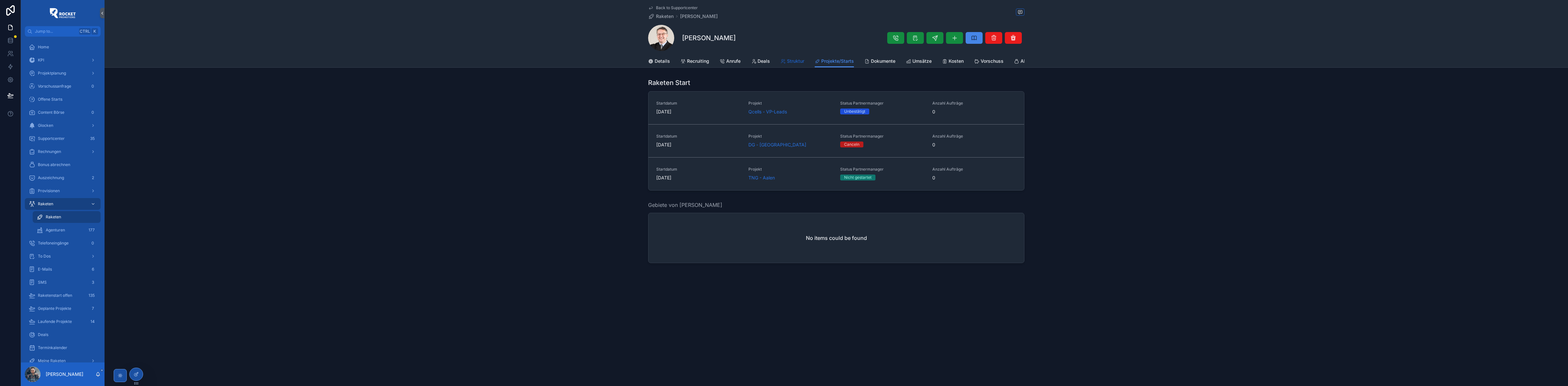
click at [796, 60] on span "Struktur" at bounding box center [796, 61] width 17 height 7
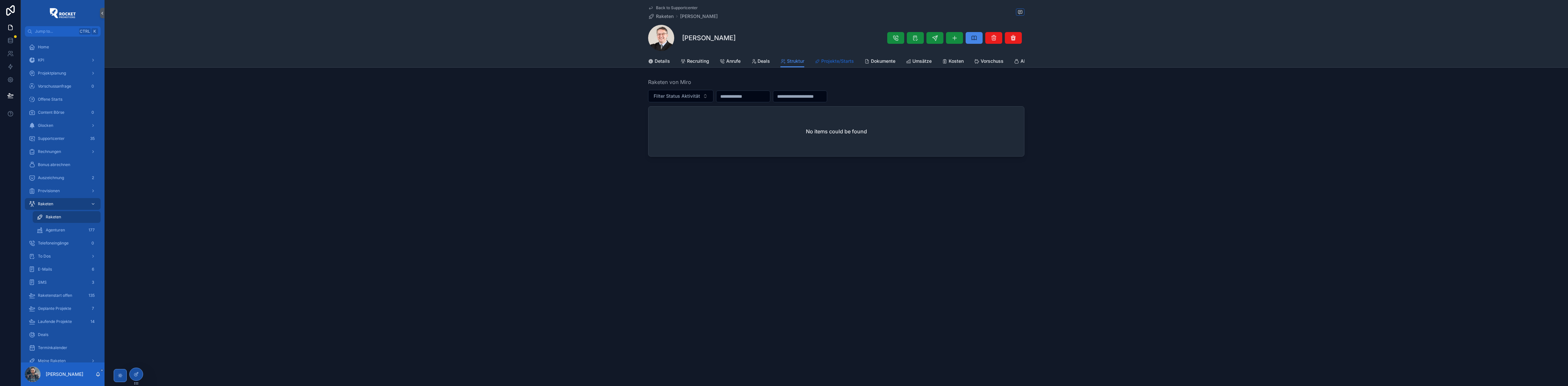
click at [835, 61] on span "Projekte/Starts" at bounding box center [838, 61] width 33 height 7
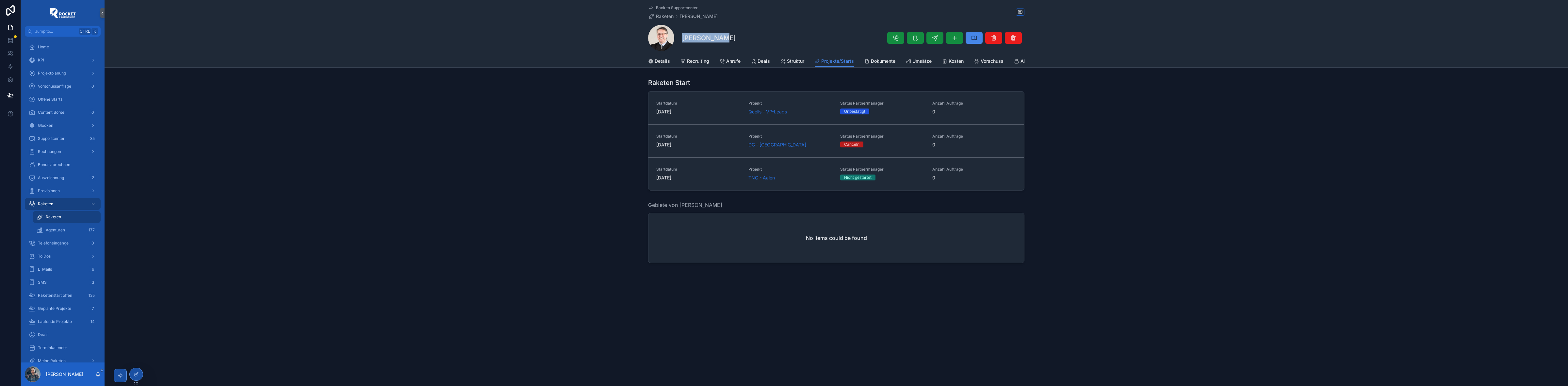
drag, startPoint x: 705, startPoint y: 38, endPoint x: 679, endPoint y: 38, distance: 26.0
click at [679, 38] on div "[PERSON_NAME]" at bounding box center [836, 38] width 376 height 26
copy h1 "[PERSON_NAME]"
click at [670, 59] on div "Details Recruiting Anrufe Deals Struktur Projekte/Starts Dokumente Umsätze Kost…" at bounding box center [836, 61] width 376 height 12
click at [666, 60] on span "Details" at bounding box center [662, 61] width 15 height 7
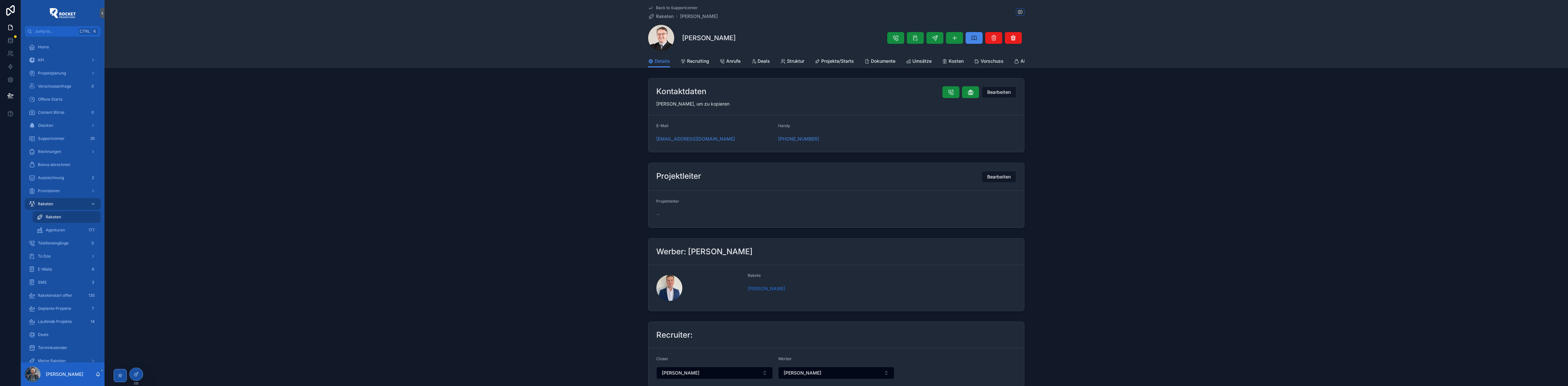
click at [662, 8] on span "Back to Supportcenter" at bounding box center [677, 8] width 42 height 5
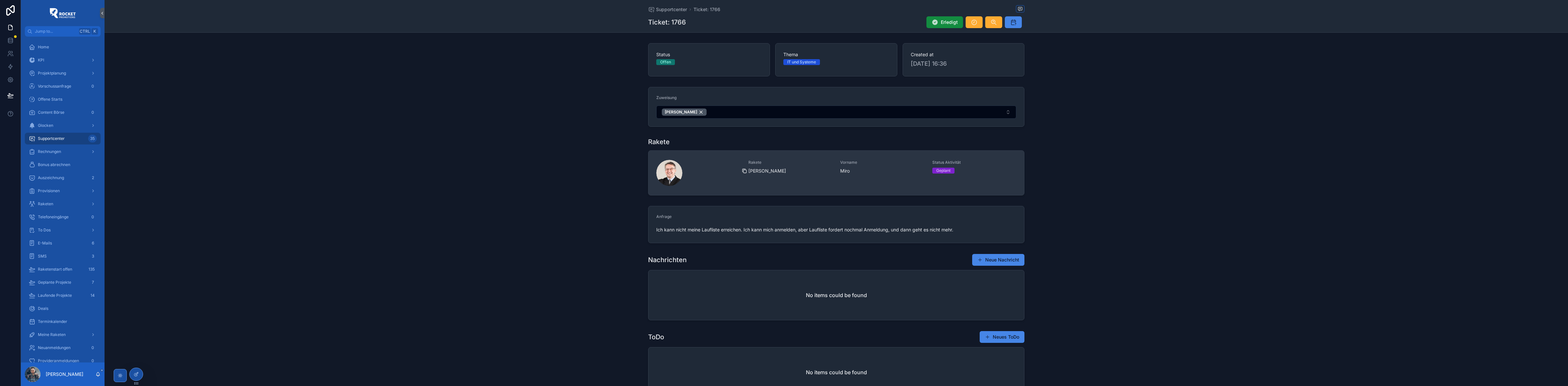
click at [742, 172] on icon "scrollable content" at bounding box center [744, 170] width 5 height 5
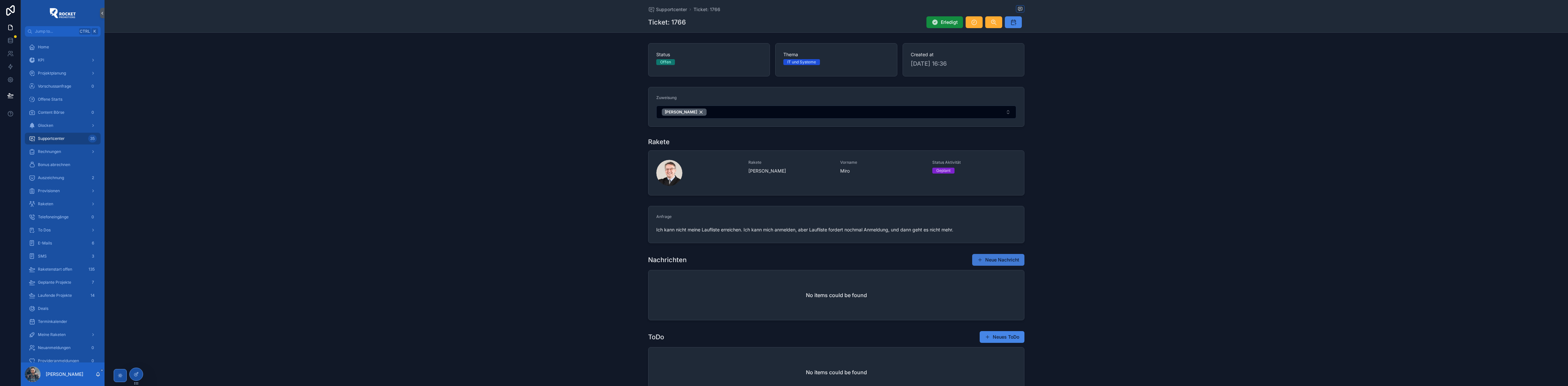
click at [985, 260] on button "Neue Nachricht" at bounding box center [998, 259] width 52 height 12
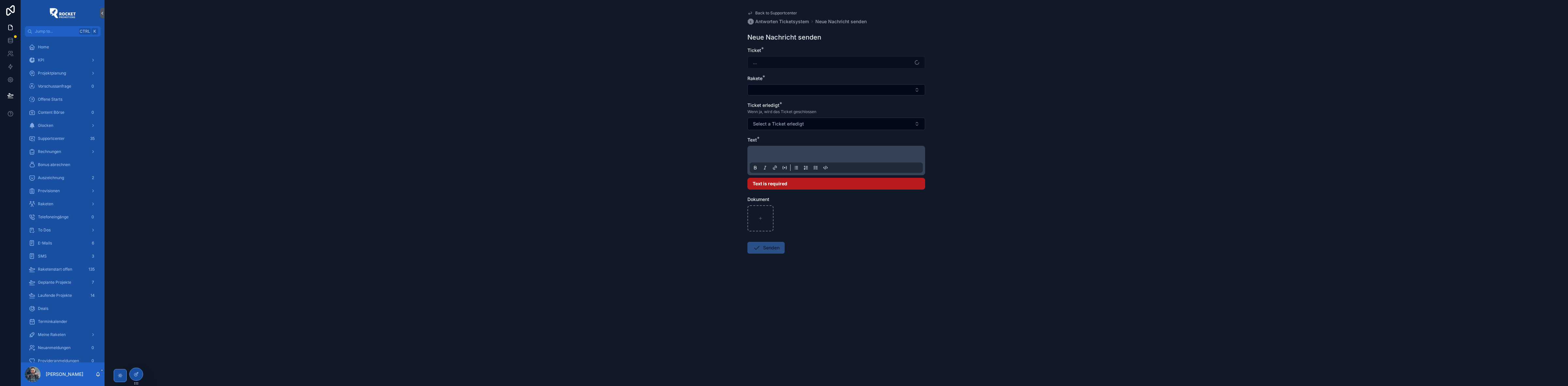
click at [795, 153] on p "scrollable content" at bounding box center [838, 155] width 173 height 7
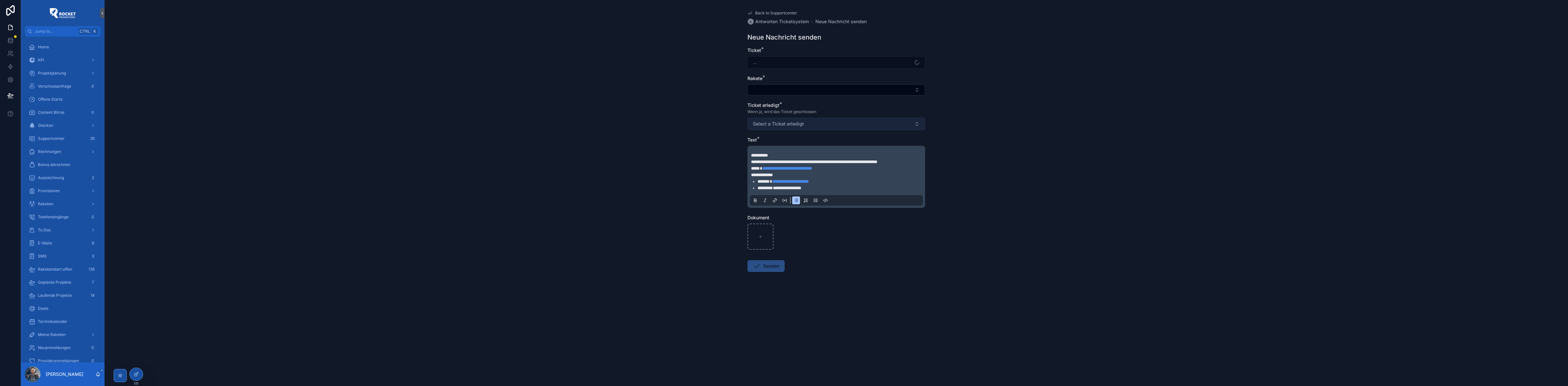
click at [796, 122] on span "Select a Ticket erledigt" at bounding box center [779, 124] width 51 height 7
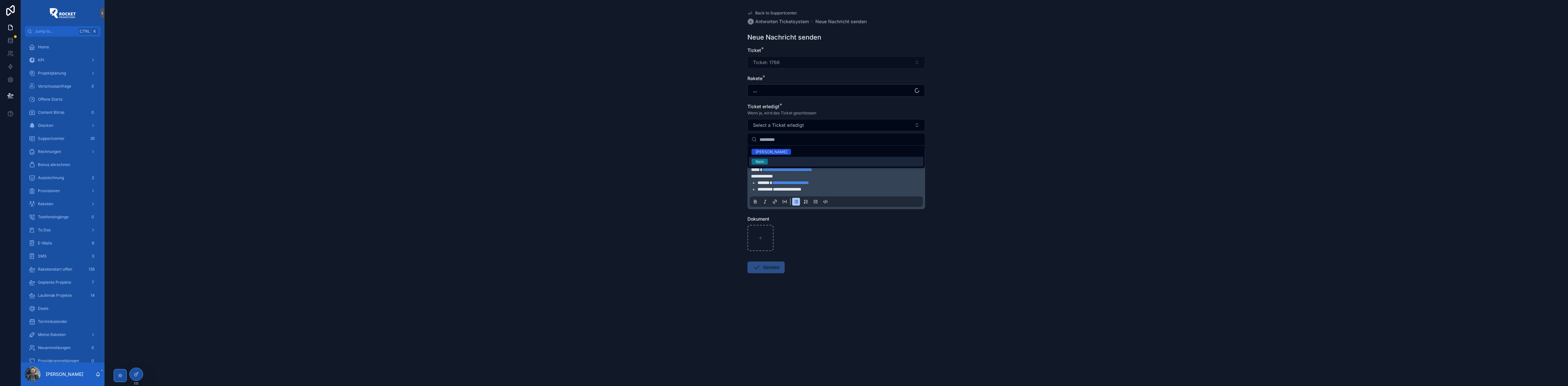
click at [779, 159] on div "Nein" at bounding box center [836, 162] width 175 height 10
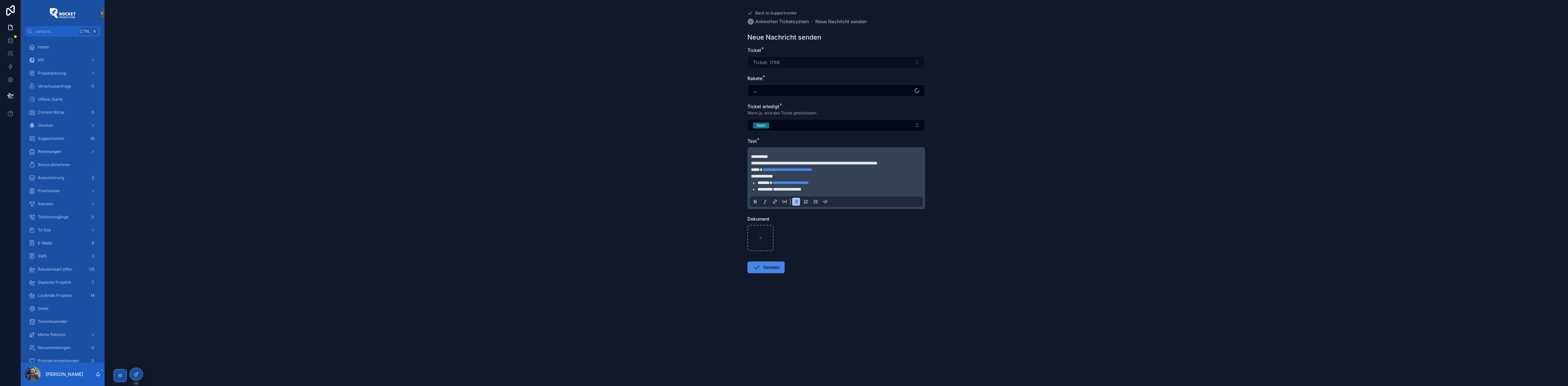
click at [688, 147] on div "**********" at bounding box center [836, 193] width 1463 height 386
click at [835, 189] on li "**********" at bounding box center [841, 189] width 167 height 7
click at [773, 273] on button "Senden" at bounding box center [766, 273] width 37 height 12
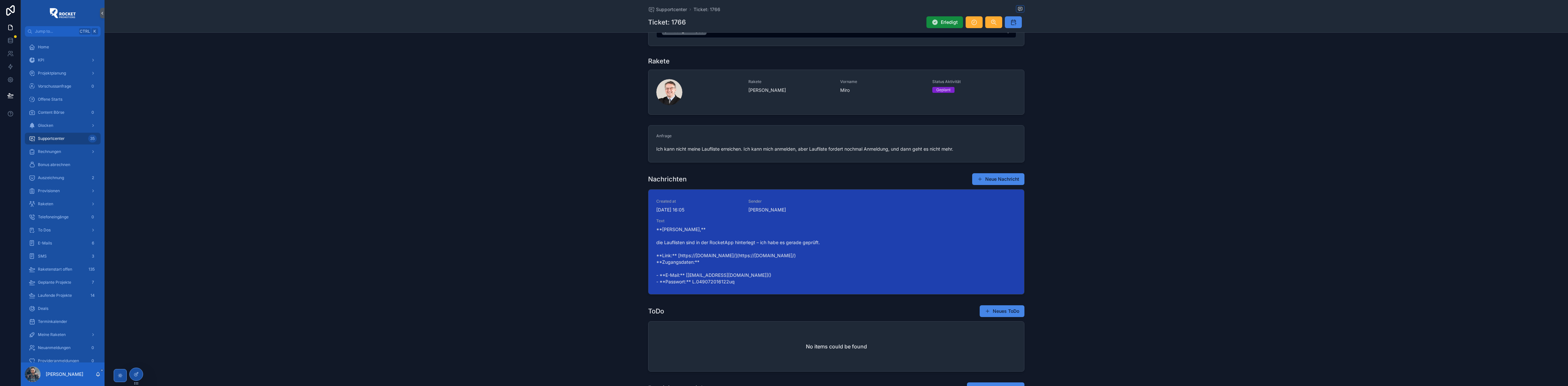
scroll to position [82, 0]
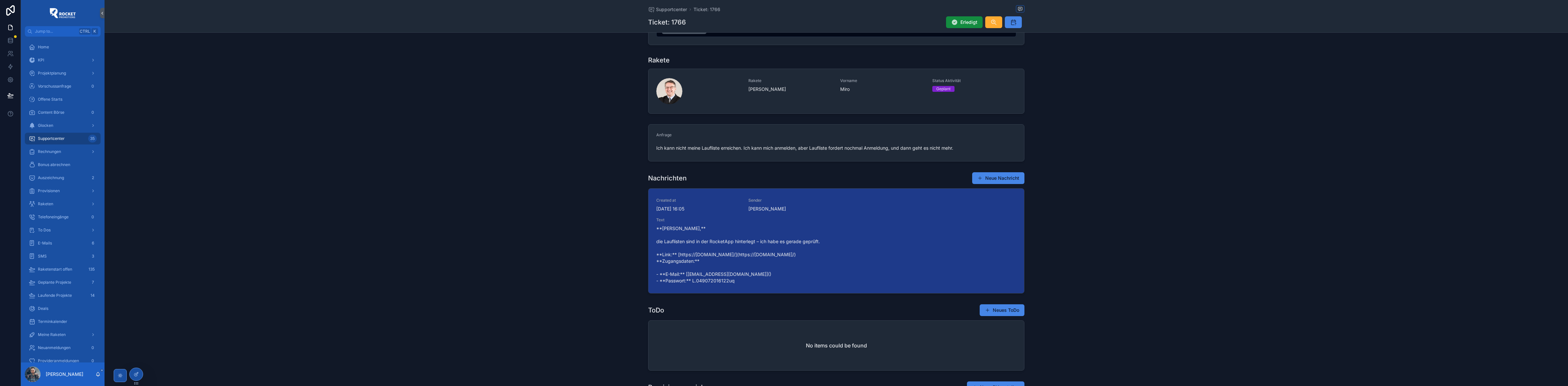
click at [553, 225] on div "Nachrichten Neue Nachricht Created at [DATE] 16:05 Sender [PERSON_NAME] Text **…" at bounding box center [836, 233] width 1463 height 127
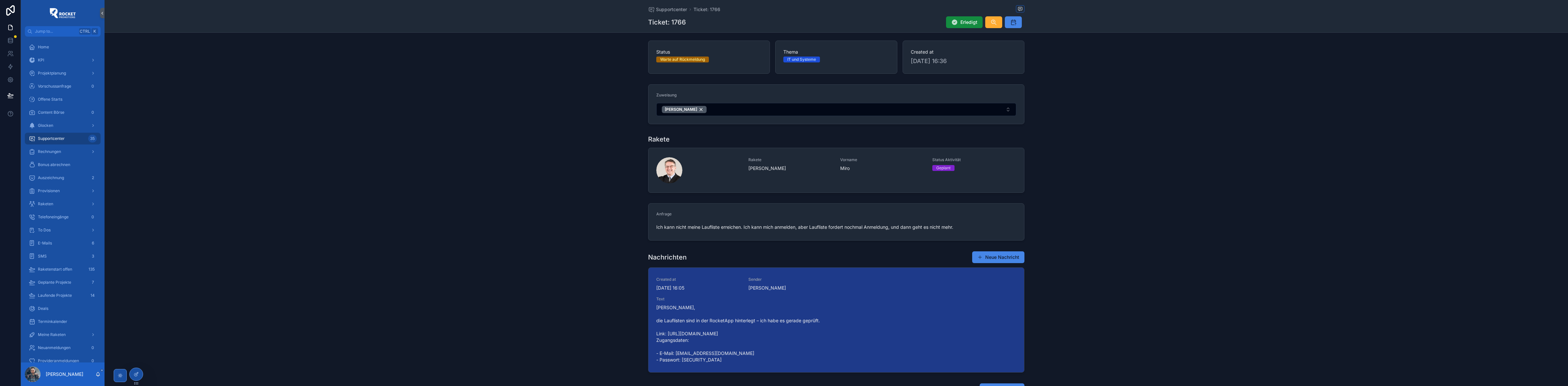
scroll to position [0, 0]
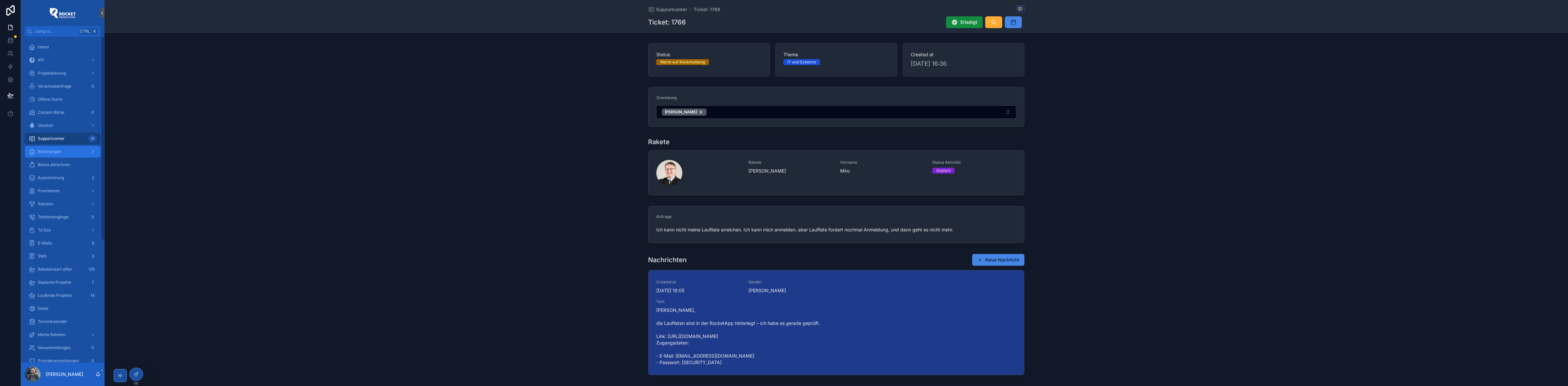
drag, startPoint x: 61, startPoint y: 136, endPoint x: 95, endPoint y: 150, distance: 36.8
click at [61, 136] on span "Supportcenter" at bounding box center [51, 138] width 27 height 5
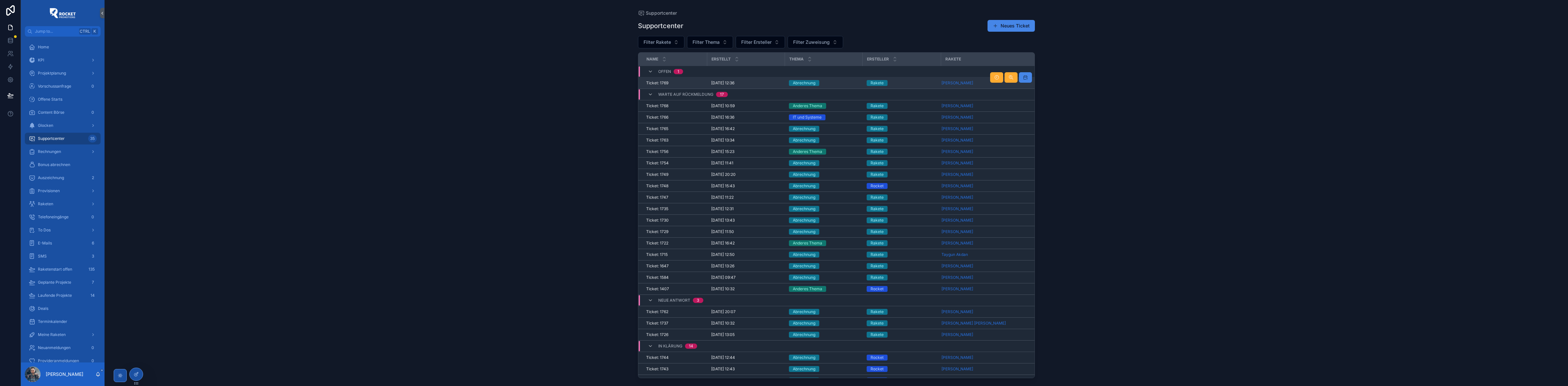
click at [838, 83] on div "Abrechnung" at bounding box center [824, 83] width 70 height 6
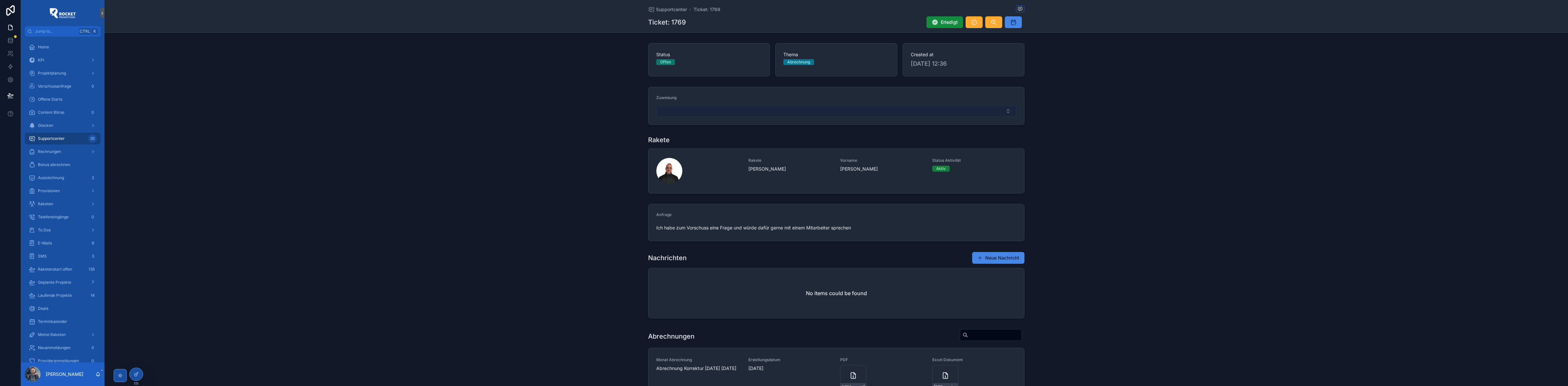
click at [742, 109] on button "Select Button" at bounding box center [836, 111] width 360 height 11
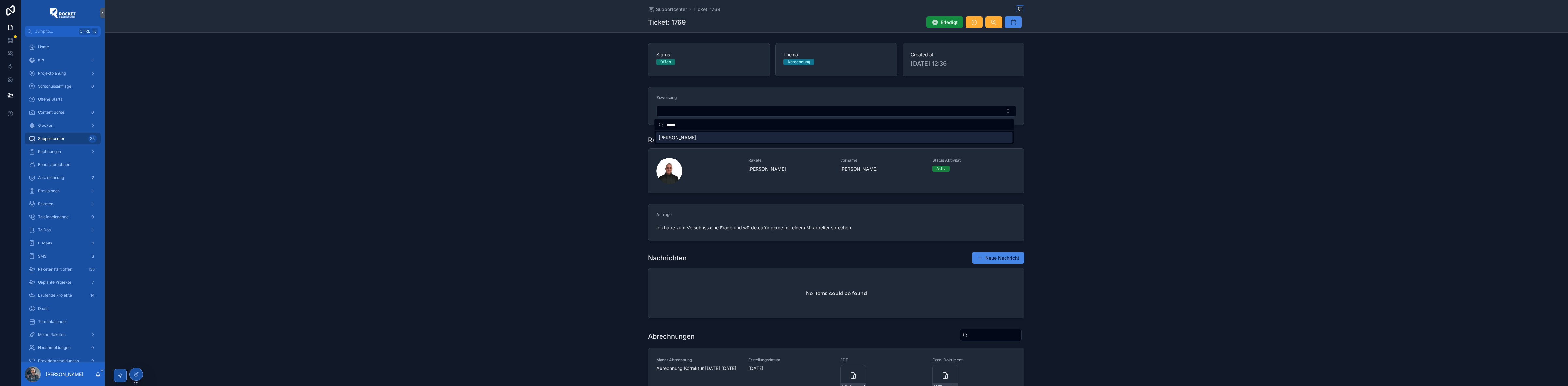
type input "*****"
click at [685, 138] on div "[PERSON_NAME]" at bounding box center [835, 137] width 357 height 10
click at [589, 114] on div "Zuweisung [PERSON_NAME]" at bounding box center [836, 107] width 1463 height 45
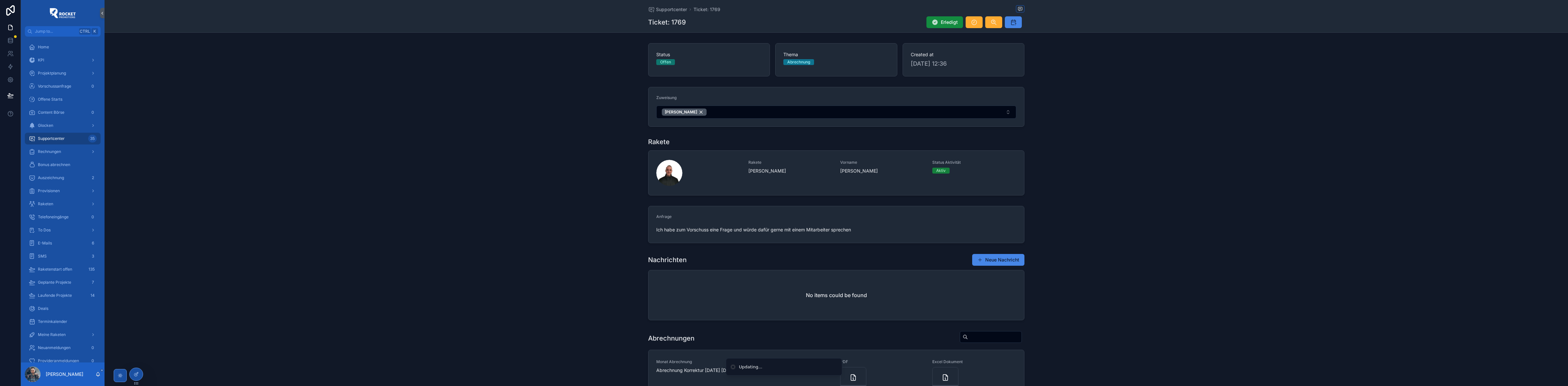
click at [656, 9] on span "Supportcenter" at bounding box center [671, 9] width 31 height 7
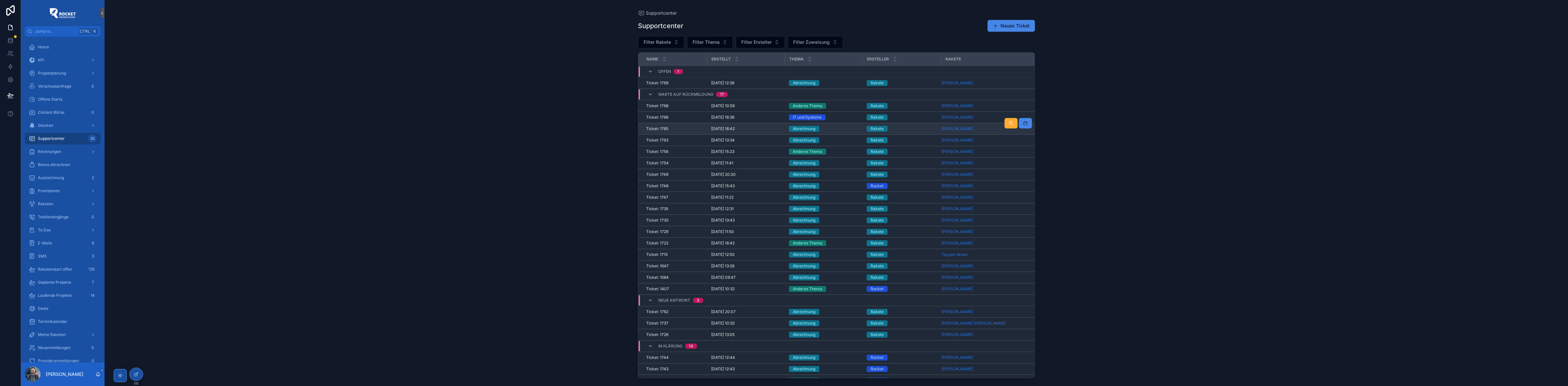
click at [847, 130] on div "Abrechnung" at bounding box center [824, 129] width 70 height 6
click at [825, 139] on div "Abrechnung" at bounding box center [824, 140] width 70 height 6
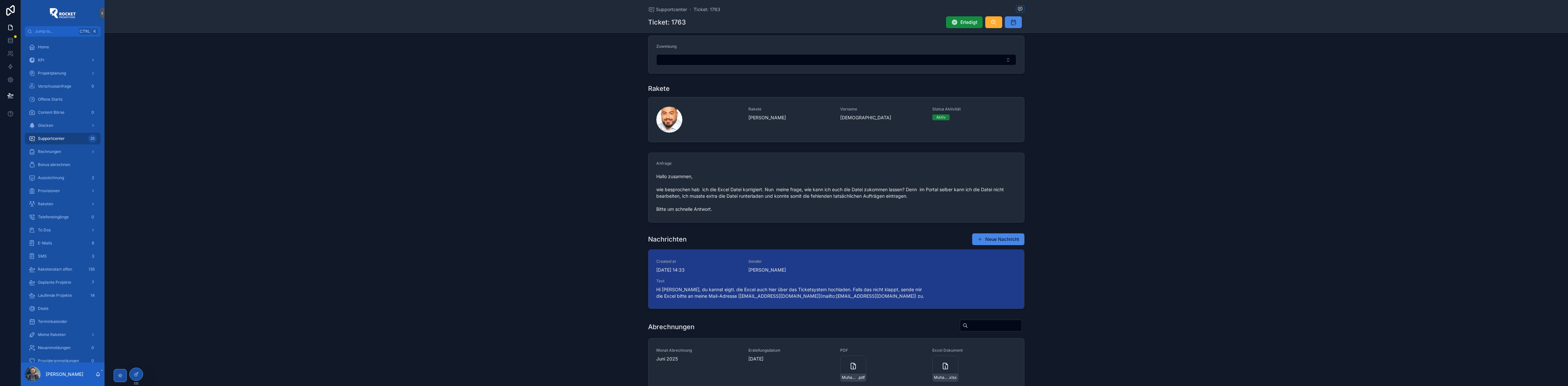
scroll to position [54, 0]
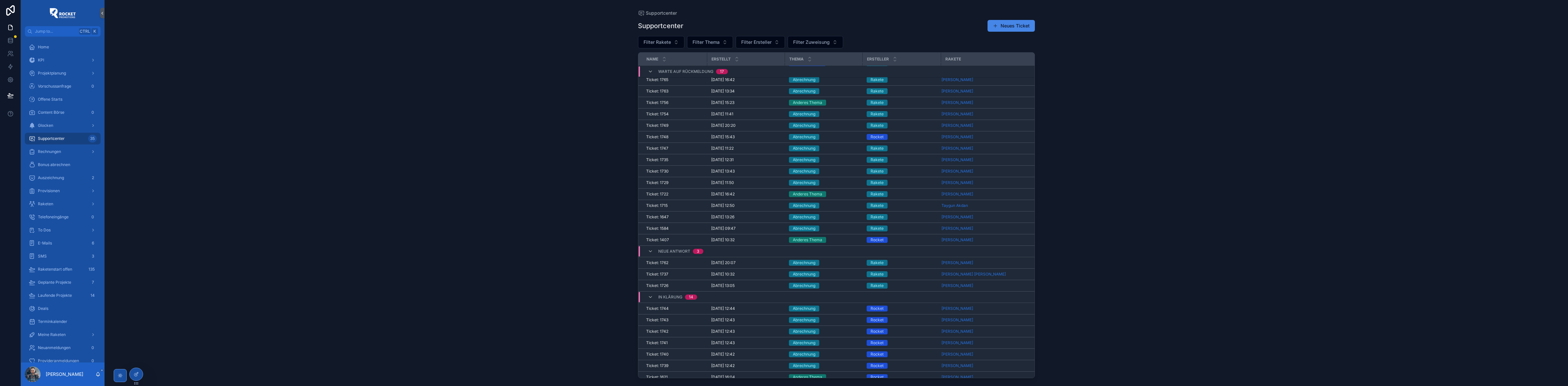
scroll to position [54, 0]
click at [833, 259] on div "Abrechnung" at bounding box center [824, 258] width 70 height 6
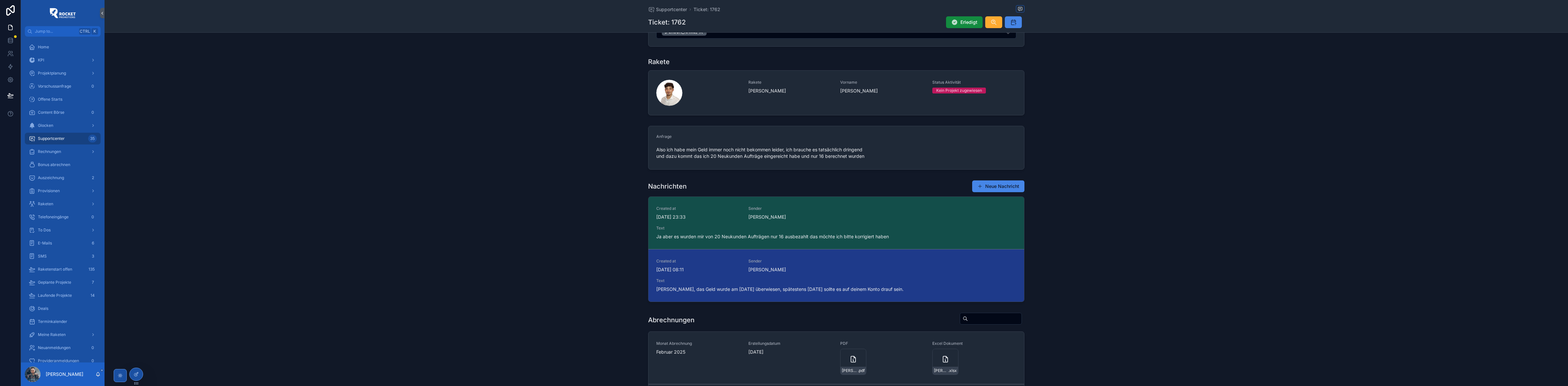
scroll to position [82, 0]
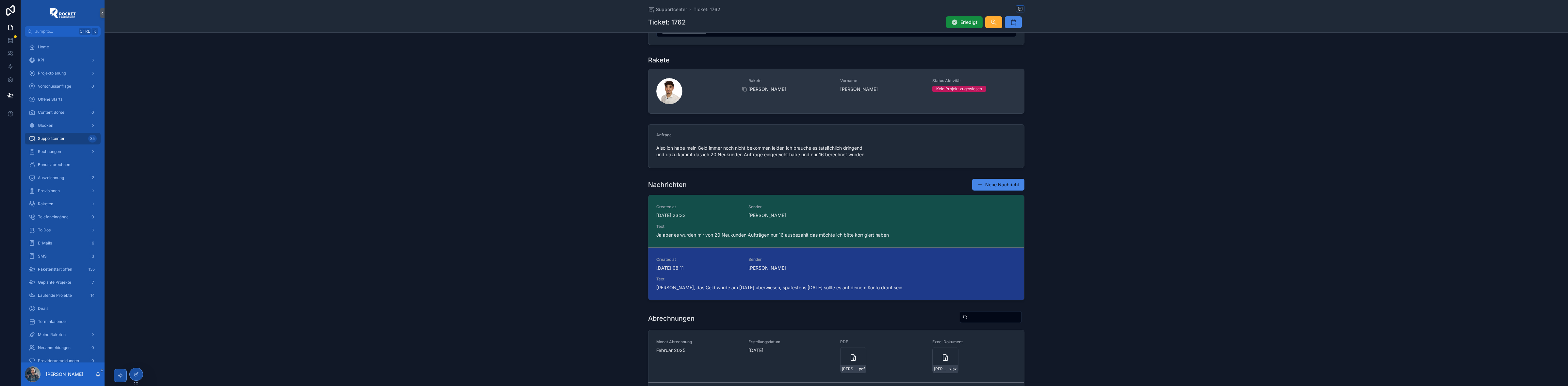
click at [789, 92] on span "[PERSON_NAME]" at bounding box center [791, 89] width 84 height 7
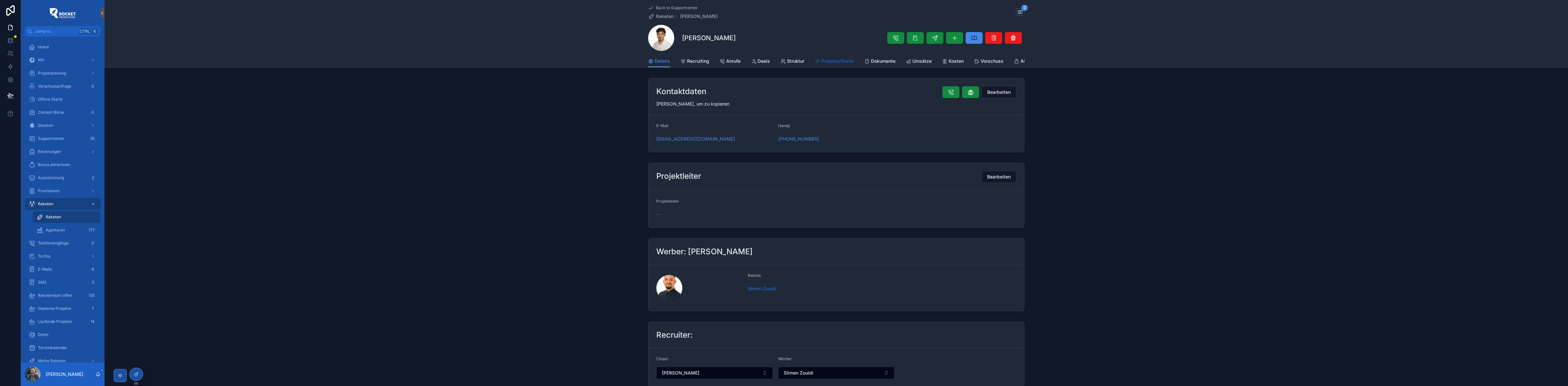
click at [835, 59] on span "Projekte/Starts" at bounding box center [838, 61] width 33 height 7
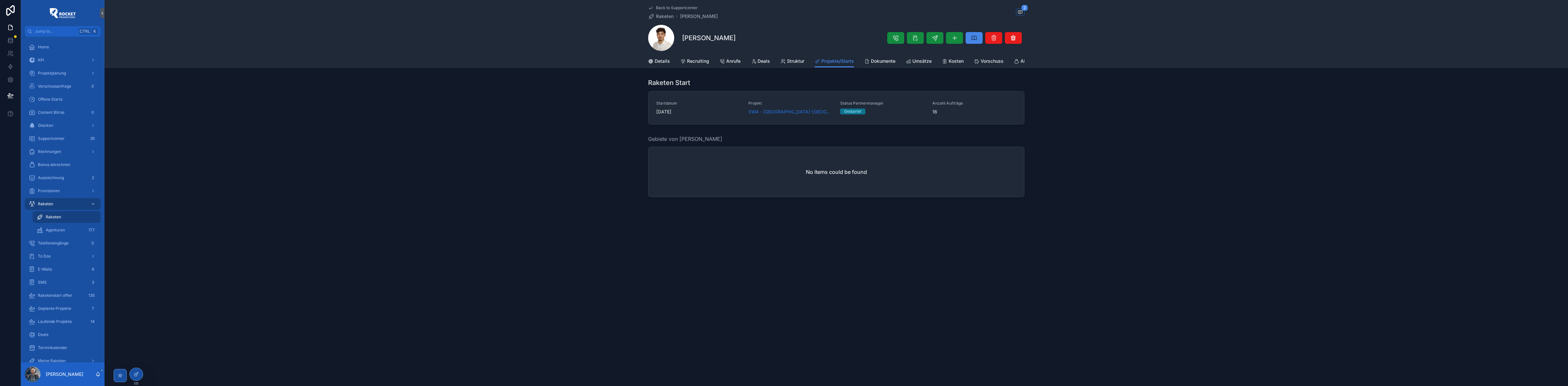
click at [573, 149] on div "Gebiete von [PERSON_NAME] No items could be found" at bounding box center [836, 166] width 1463 height 68
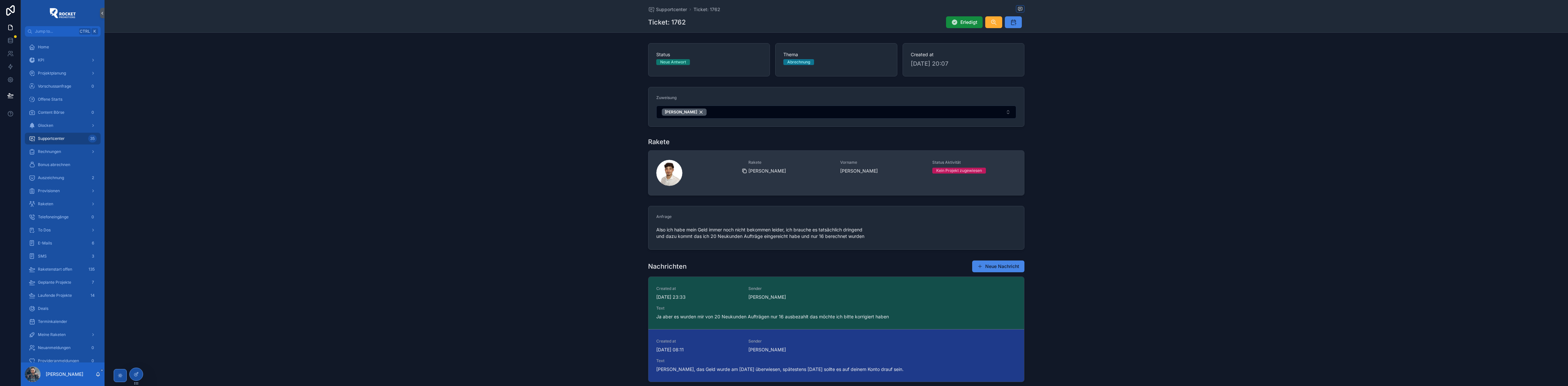
click at [742, 170] on icon "scrollable content" at bounding box center [744, 170] width 5 height 5
click at [813, 169] on span "[PERSON_NAME]" at bounding box center [791, 170] width 84 height 7
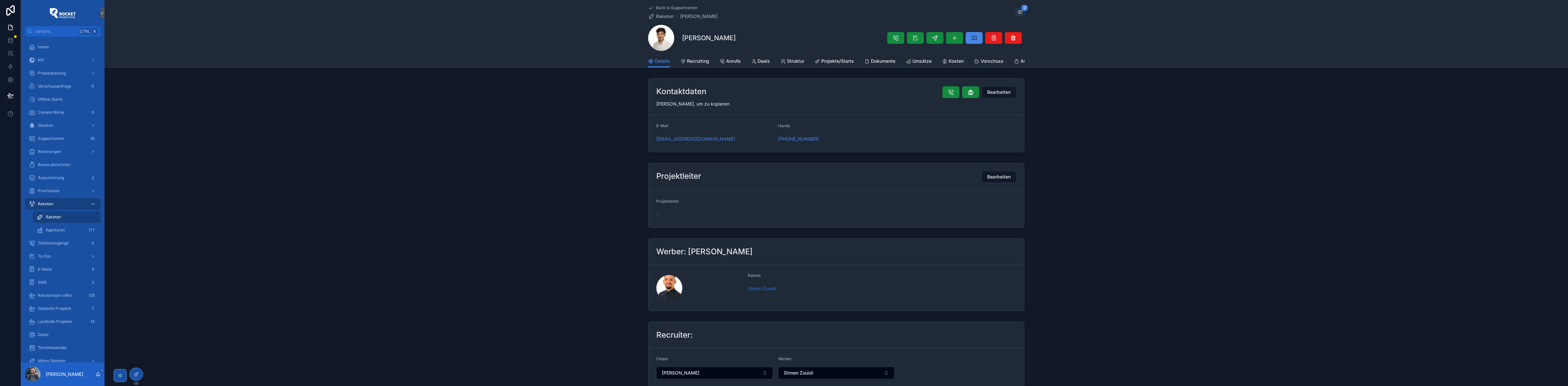
click at [667, 7] on span "Back to Supportcenter" at bounding box center [677, 8] width 42 height 5
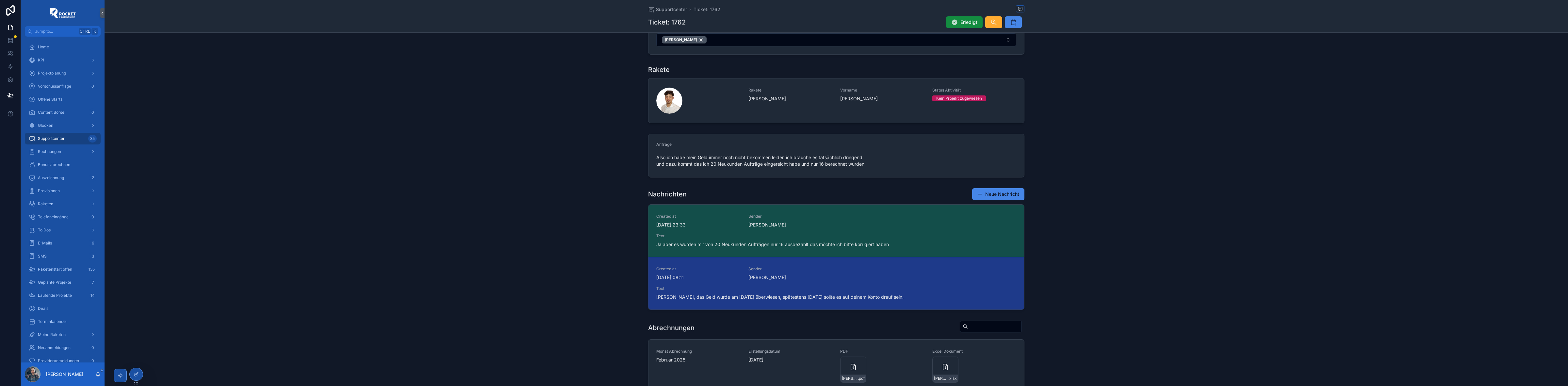
scroll to position [109, 0]
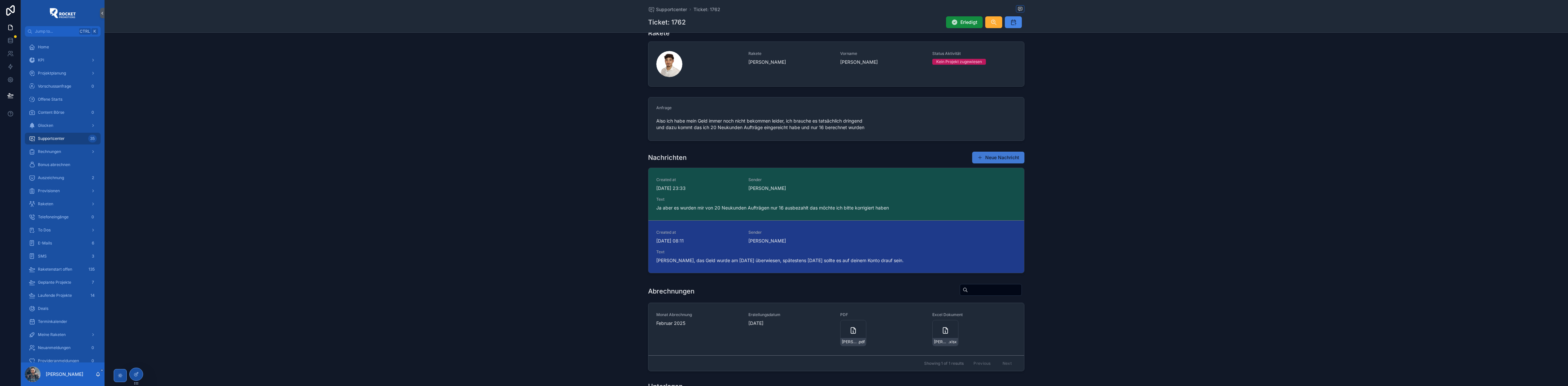
click at [990, 159] on button "Neue Nachricht" at bounding box center [998, 157] width 52 height 12
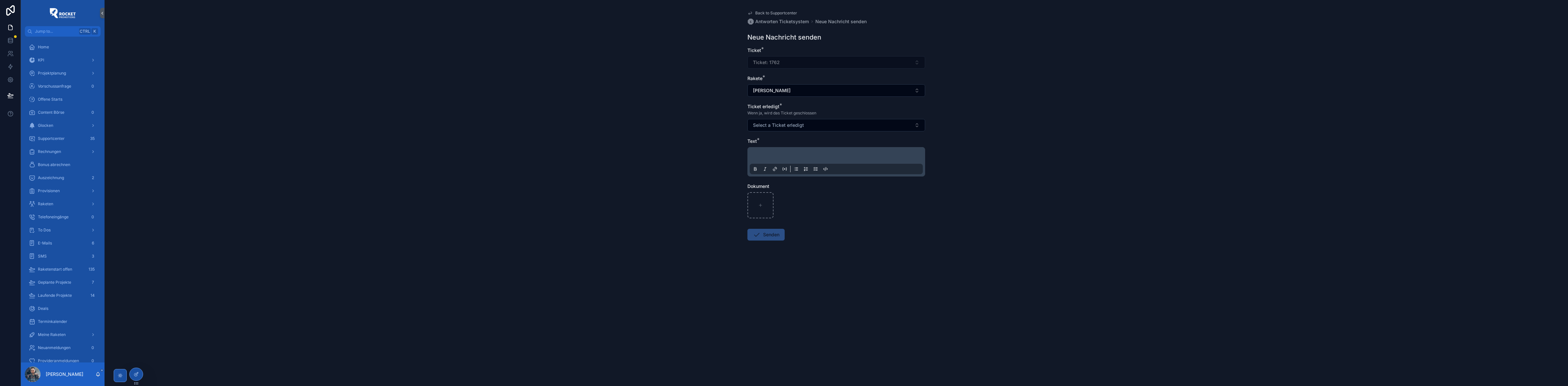
click at [780, 156] on p "scrollable content" at bounding box center [838, 156] width 173 height 7
click at [768, 12] on span "Back to Supportcenter" at bounding box center [776, 13] width 42 height 5
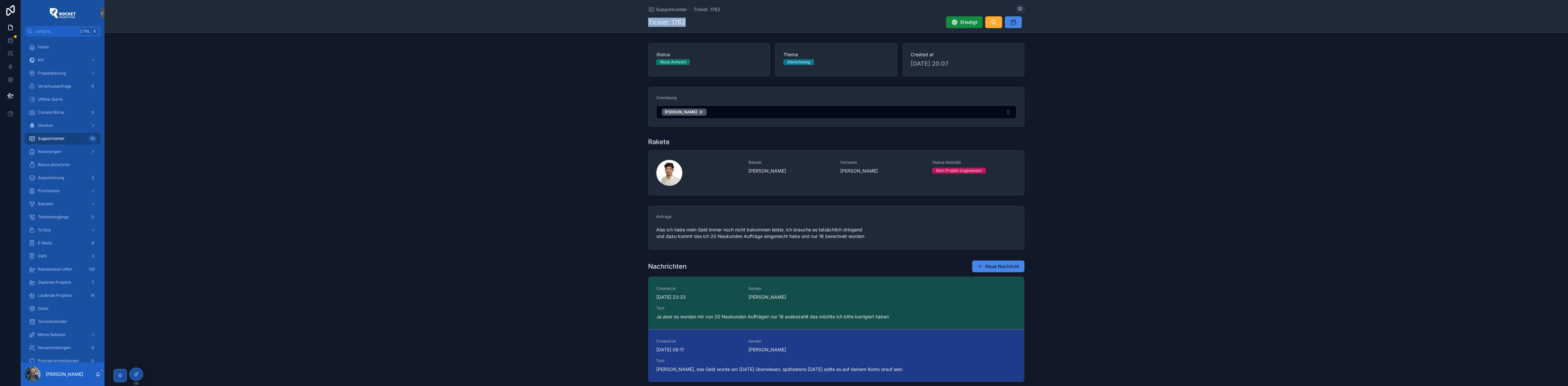
drag, startPoint x: 682, startPoint y: 21, endPoint x: 643, endPoint y: 25, distance: 39.2
click at [643, 25] on div "Supportcenter Ticket: 1762 Ticket: 1762 Erledigt" at bounding box center [836, 16] width 1463 height 33
copy h1 "Ticket: 1762"
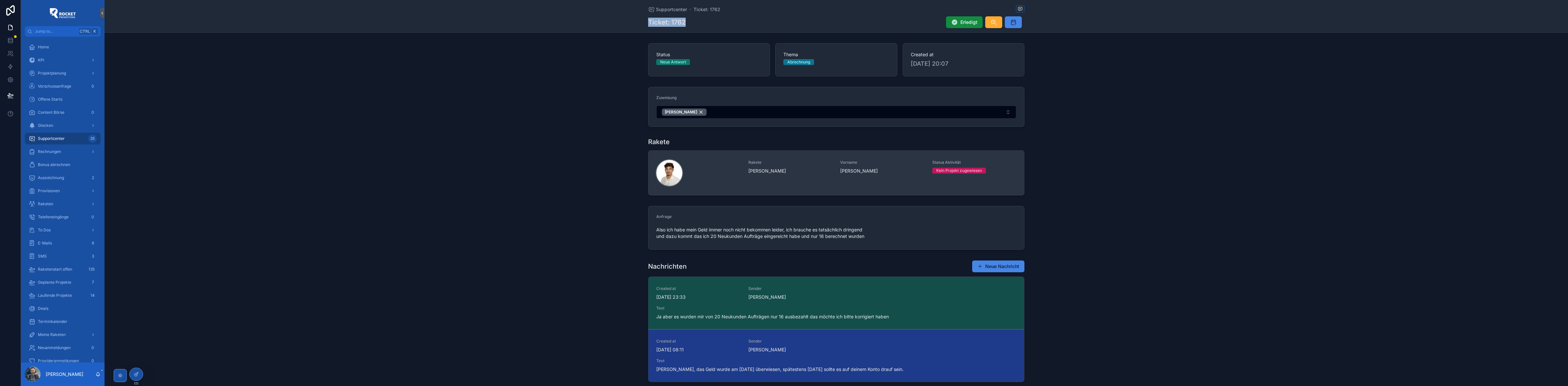
click at [666, 174] on div "scrollable content" at bounding box center [669, 172] width 26 height 26
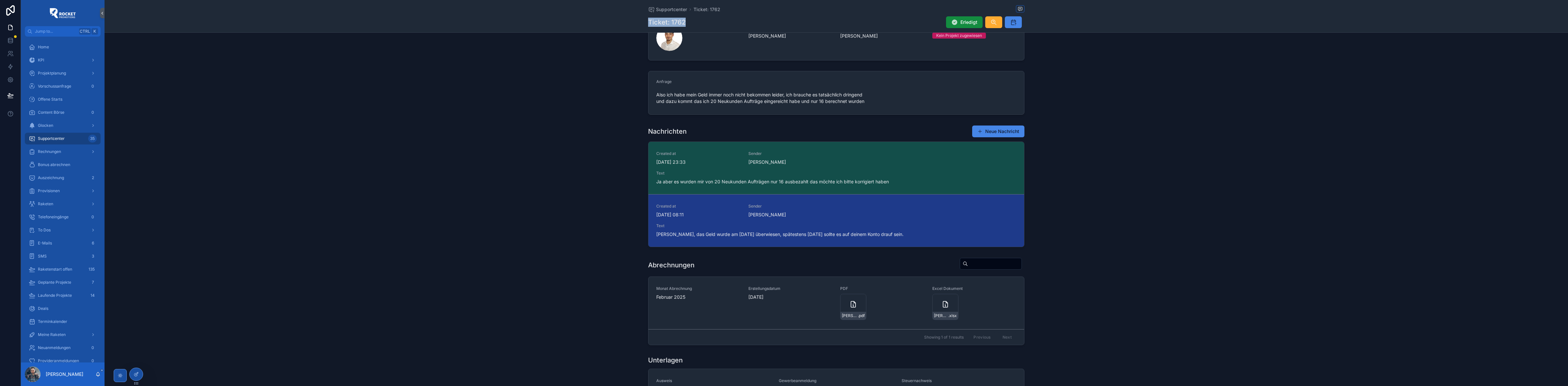
scroll to position [136, 0]
click at [656, 9] on span "Supportcenter" at bounding box center [671, 9] width 31 height 7
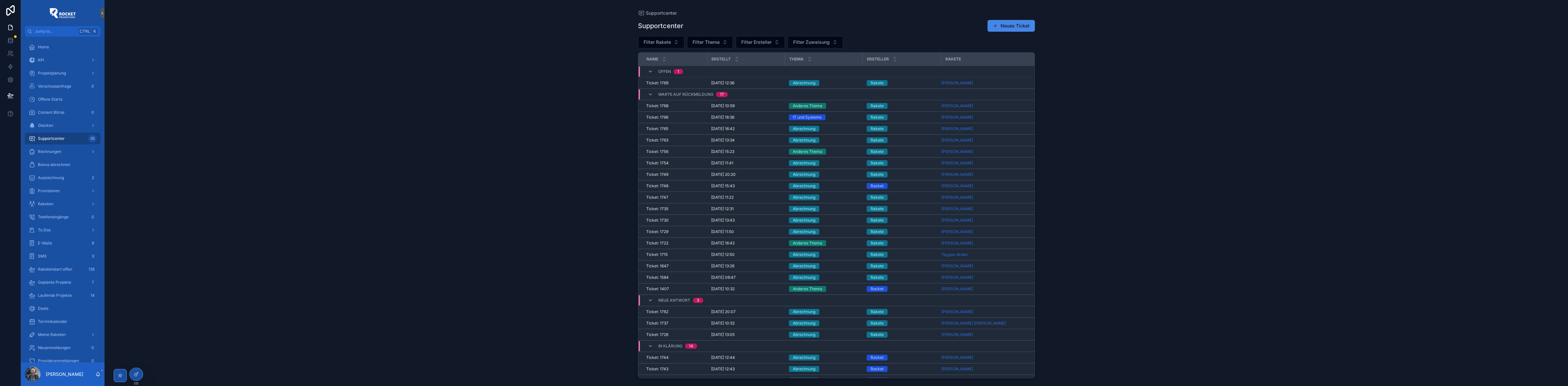
click at [844, 151] on div "Anderes Thema" at bounding box center [824, 152] width 70 height 6
click at [919, 231] on div "Rakete" at bounding box center [902, 232] width 71 height 6
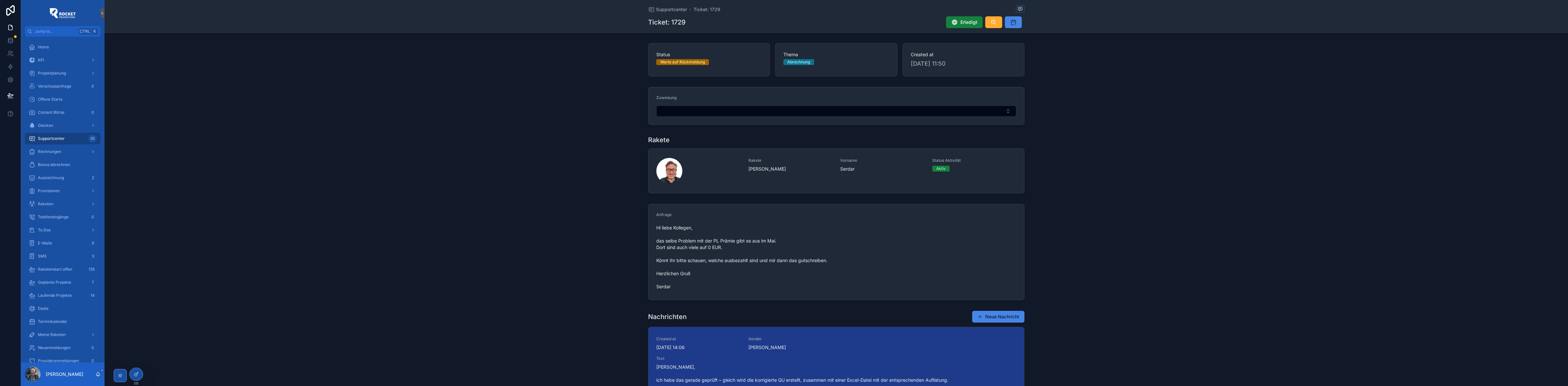
click at [968, 20] on span "Erledigt" at bounding box center [969, 22] width 17 height 7
click at [678, 7] on span "Supportcenter" at bounding box center [671, 9] width 31 height 7
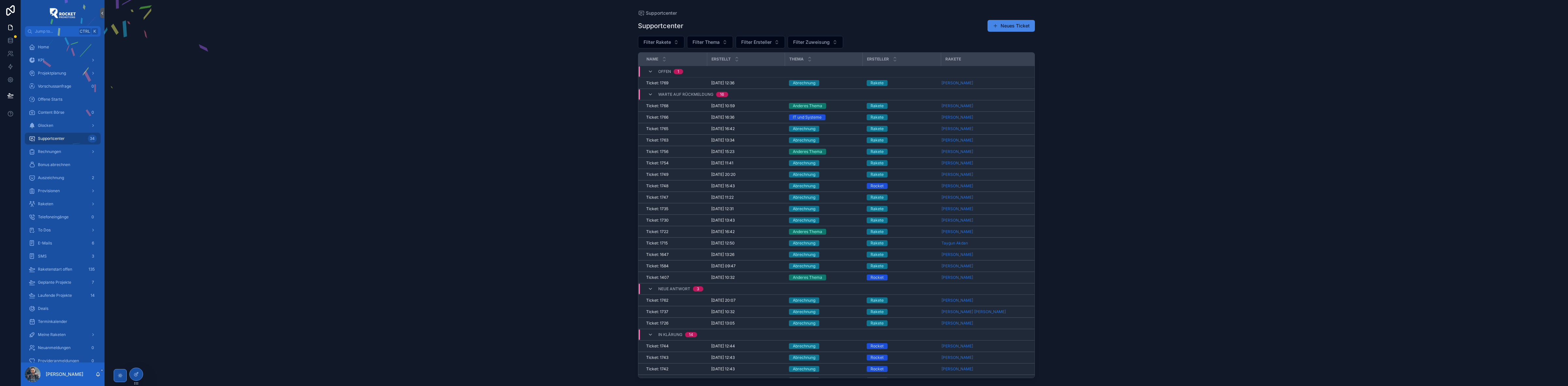
click at [915, 244] on div "Rakete" at bounding box center [902, 243] width 71 height 6
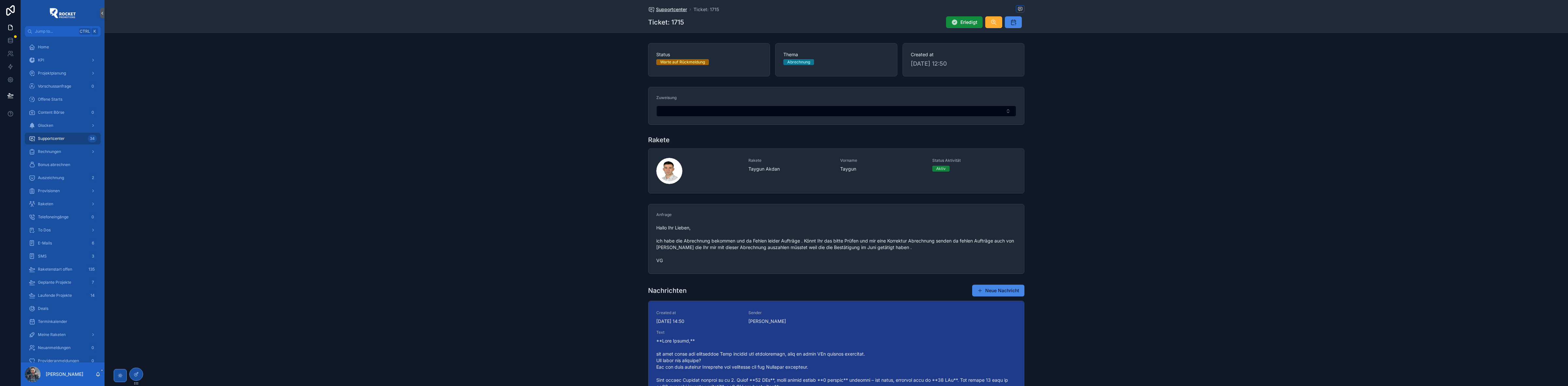
click at [662, 10] on span "Supportcenter" at bounding box center [671, 9] width 31 height 7
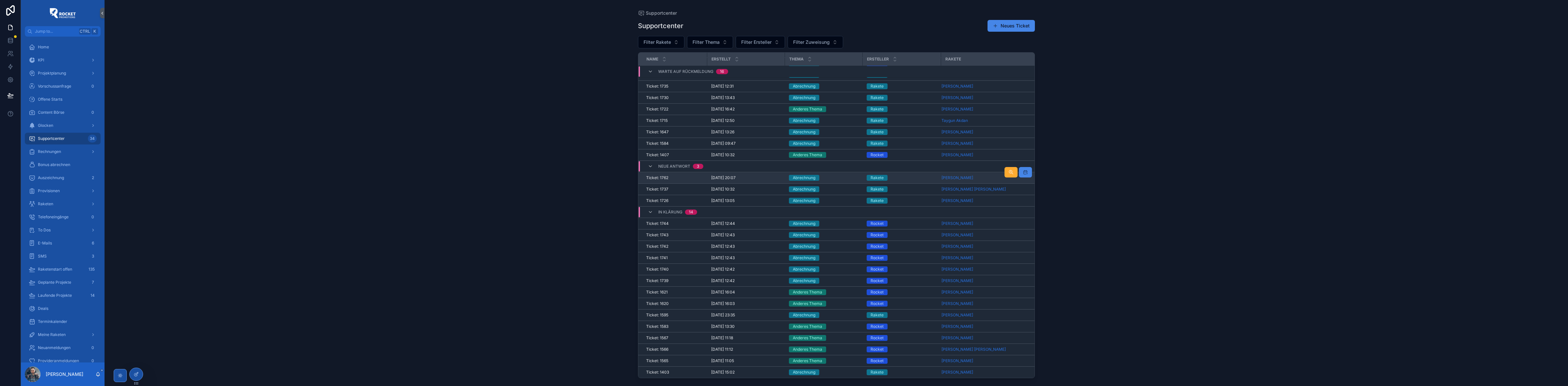
scroll to position [127, 0]
click at [840, 180] on div "Abrechnung" at bounding box center [824, 183] width 70 height 6
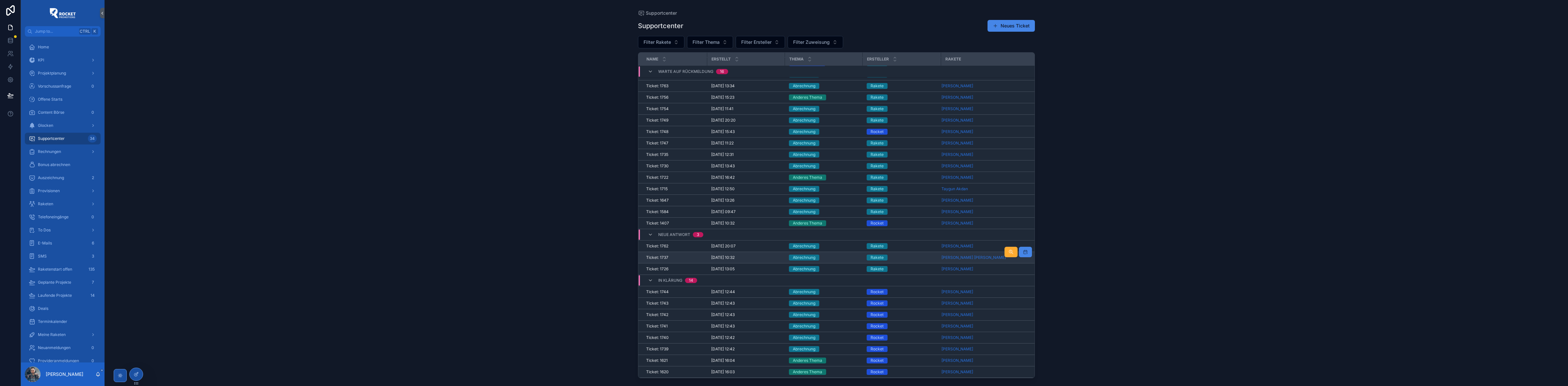
scroll to position [82, 0]
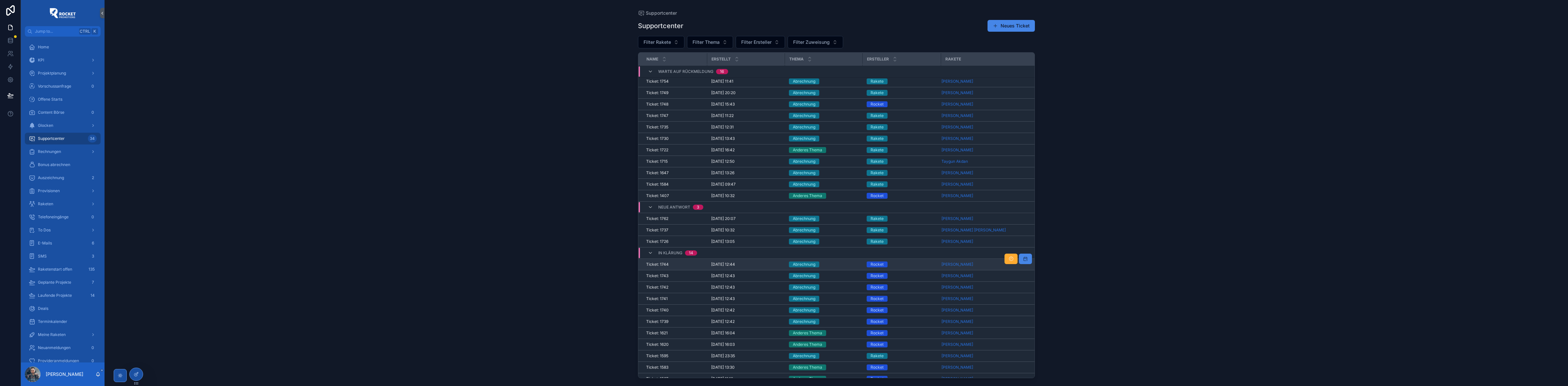
click at [848, 265] on div "Abrechnung" at bounding box center [824, 264] width 70 height 6
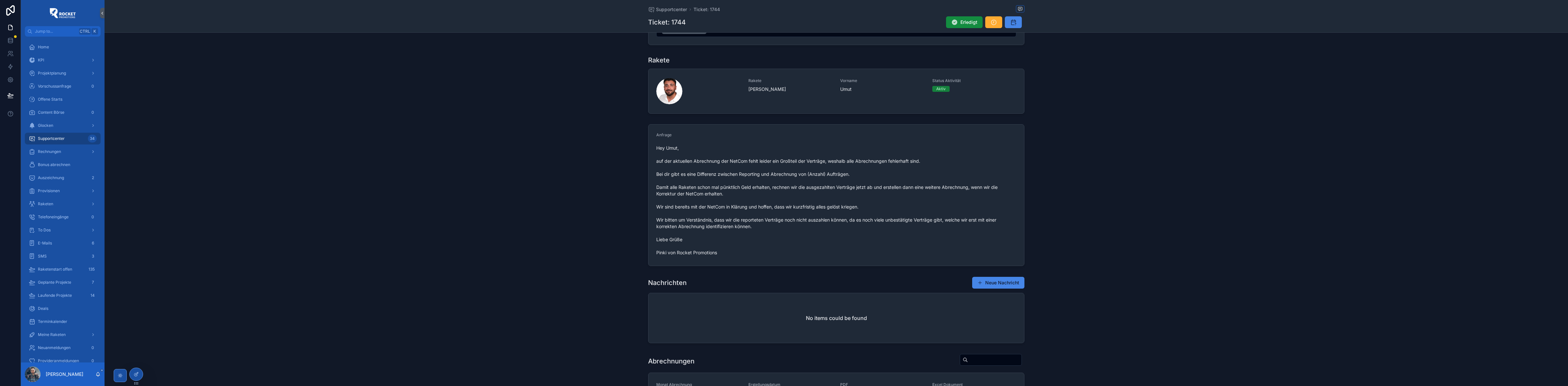
scroll to position [109, 0]
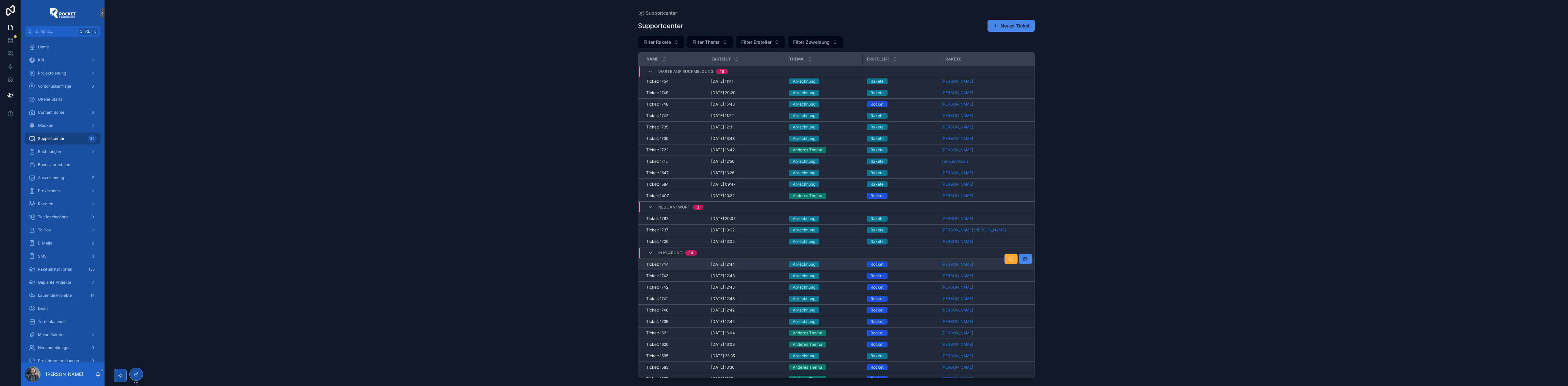
scroll to position [109, 0]
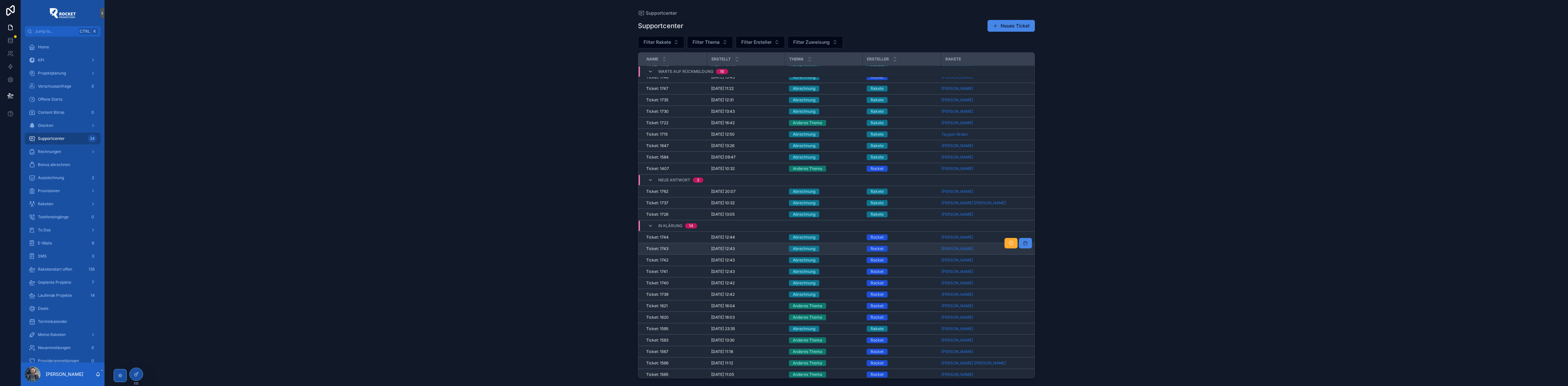
click at [915, 251] on div "Rocket" at bounding box center [902, 249] width 71 height 6
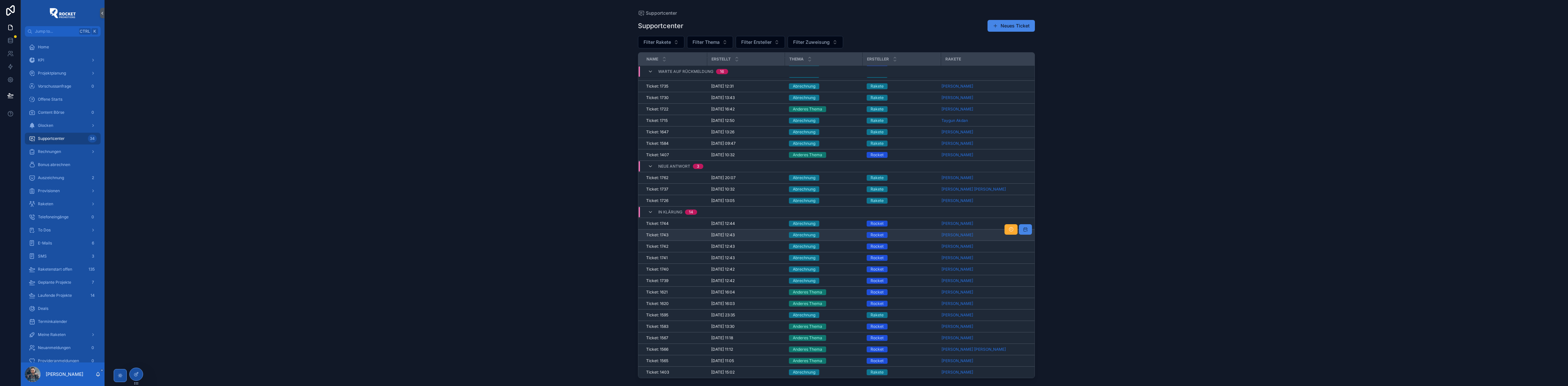
scroll to position [47, 0]
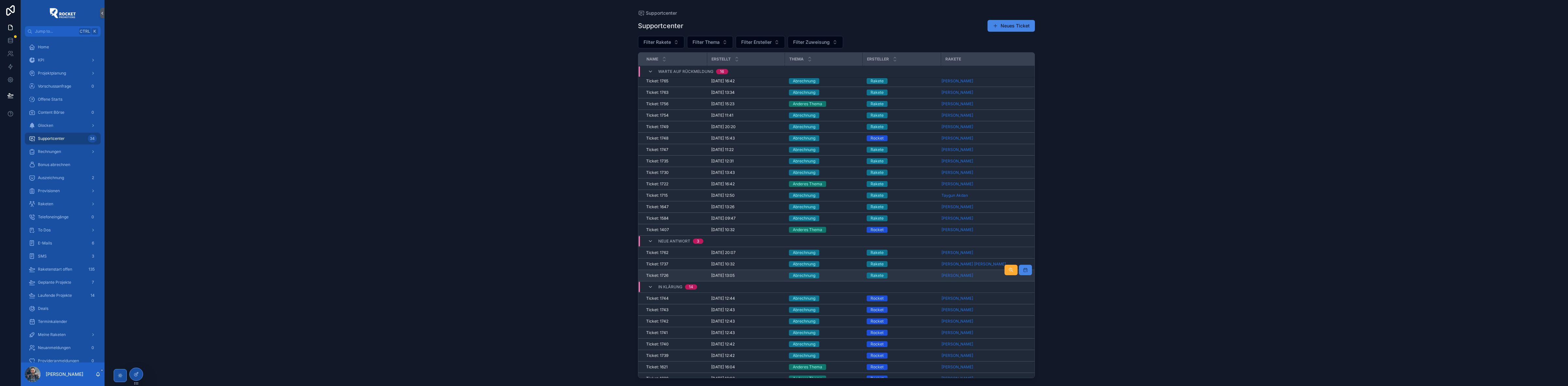
click at [897, 276] on div "Rakete" at bounding box center [902, 276] width 71 height 6
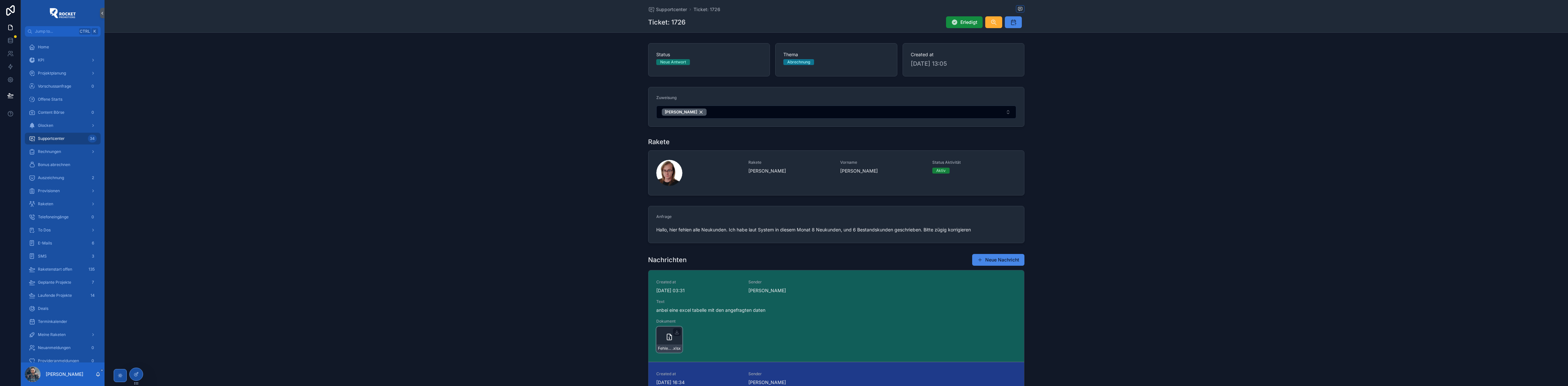
click at [662, 337] on div "Fehlende-Verträge-[PERSON_NAME] .xlsx" at bounding box center [669, 339] width 26 height 26
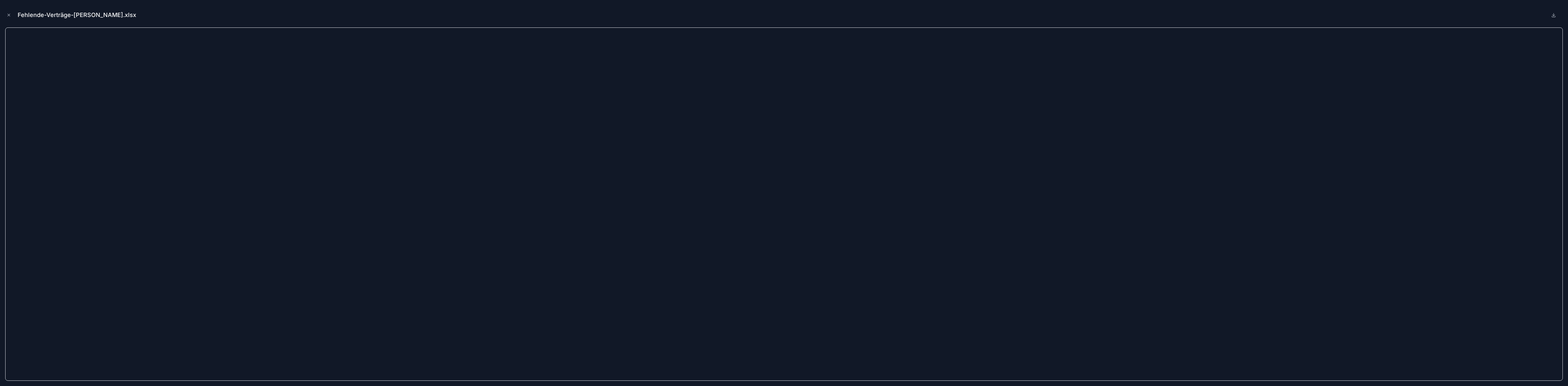
click at [8, 14] on icon "Close modal" at bounding box center [9, 15] width 2 height 2
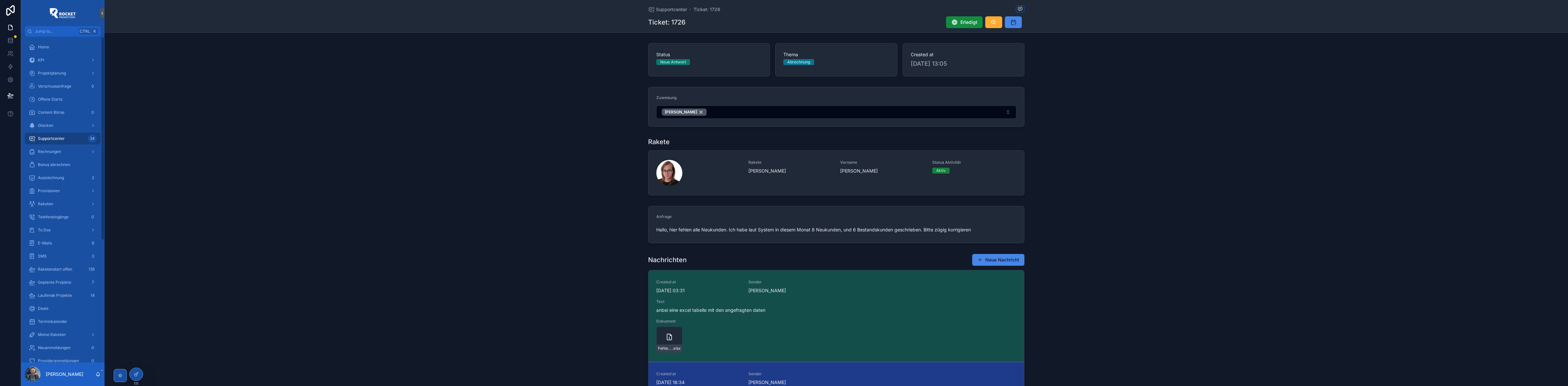
click at [363, 141] on div "Rakete Rakete [PERSON_NAME] Vorname [PERSON_NAME] Status Aktivität Aktiv" at bounding box center [836, 166] width 1463 height 63
click at [69, 122] on div "Glocken" at bounding box center [63, 125] width 68 height 10
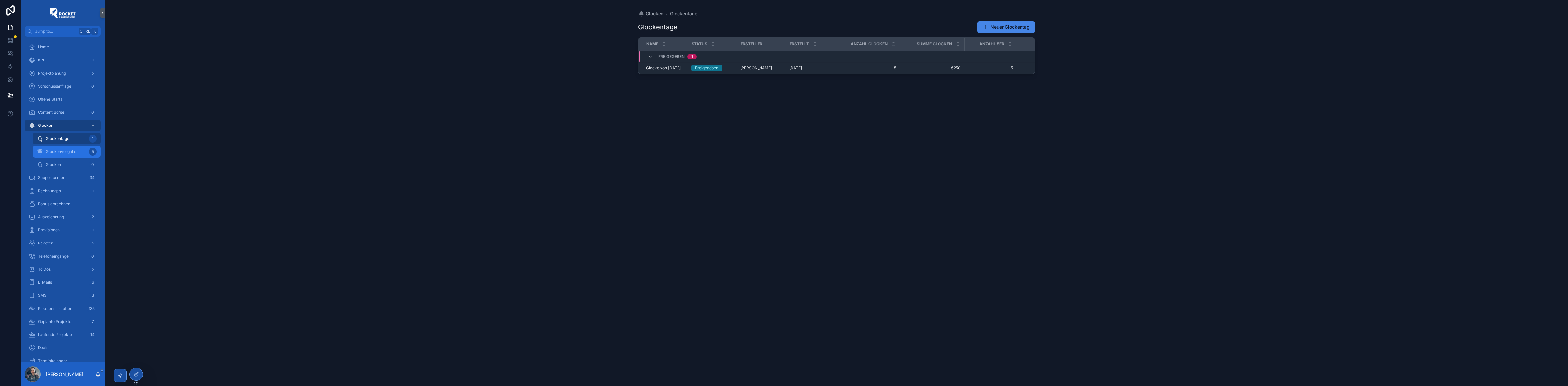
click at [83, 150] on div "Glockenvergabe 5" at bounding box center [66, 151] width 60 height 10
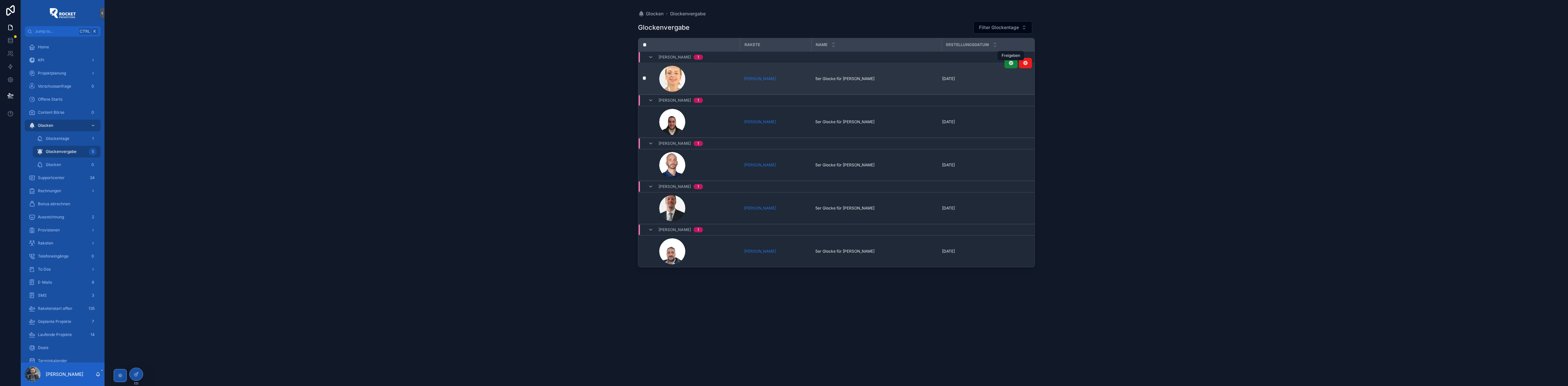
click at [1009, 63] on icon "scrollable content" at bounding box center [1011, 63] width 5 height 5
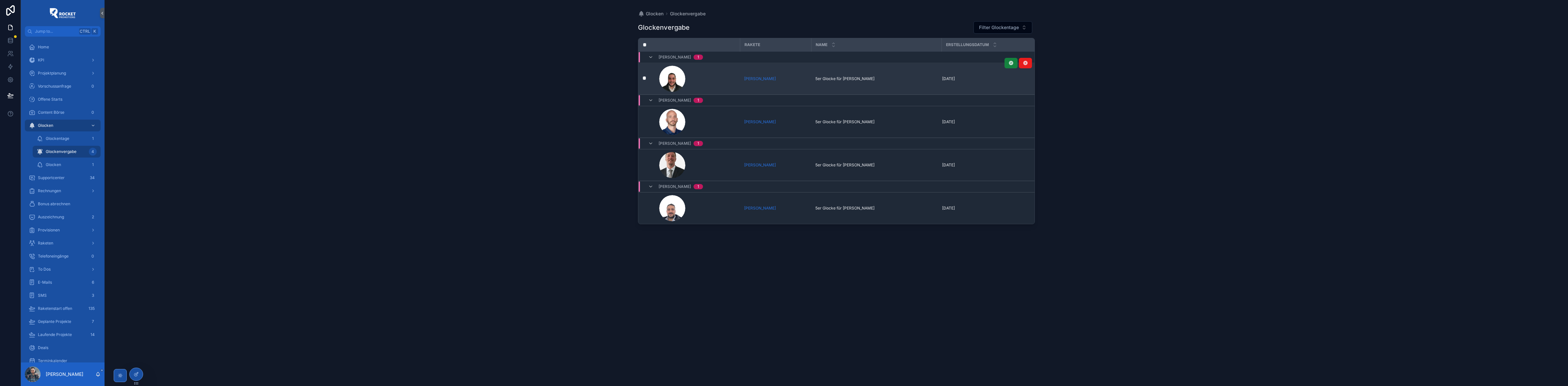
click at [1008, 63] on button "scrollable content" at bounding box center [1010, 63] width 13 height 10
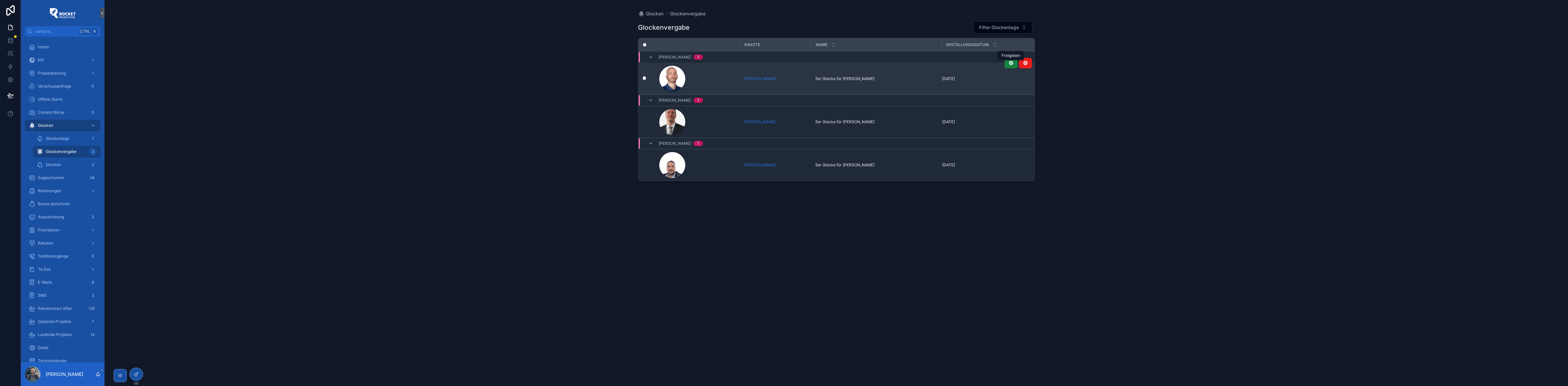
click at [1009, 65] on icon "scrollable content" at bounding box center [1011, 63] width 5 height 5
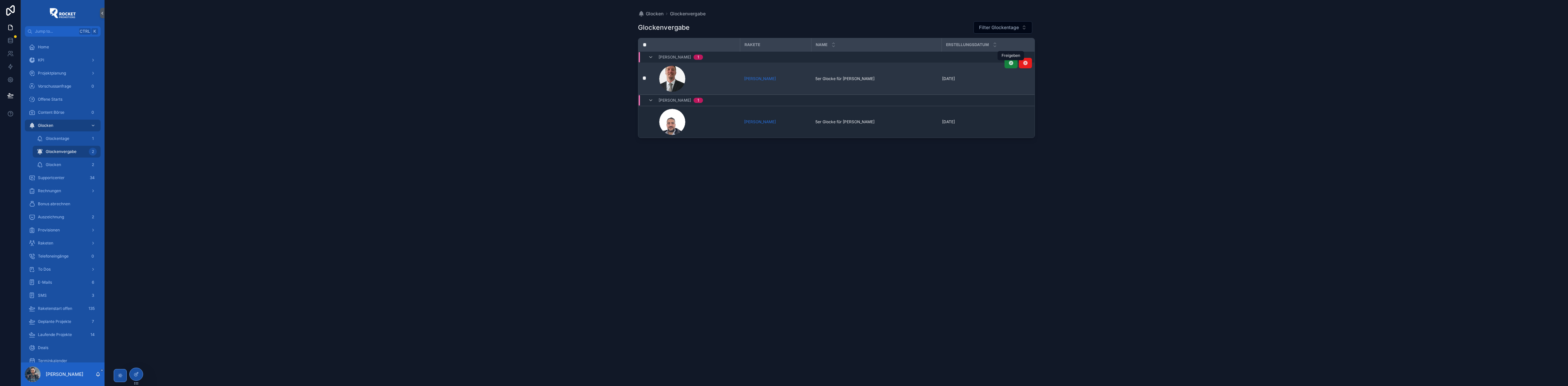
click at [1009, 65] on icon "scrollable content" at bounding box center [1011, 63] width 5 height 5
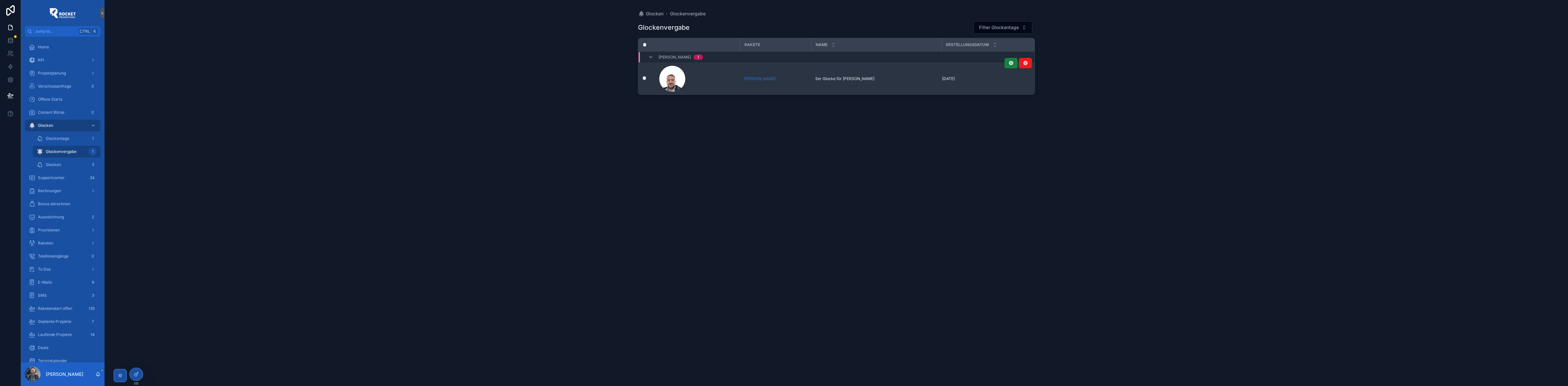
click at [1010, 65] on icon "scrollable content" at bounding box center [1011, 63] width 5 height 5
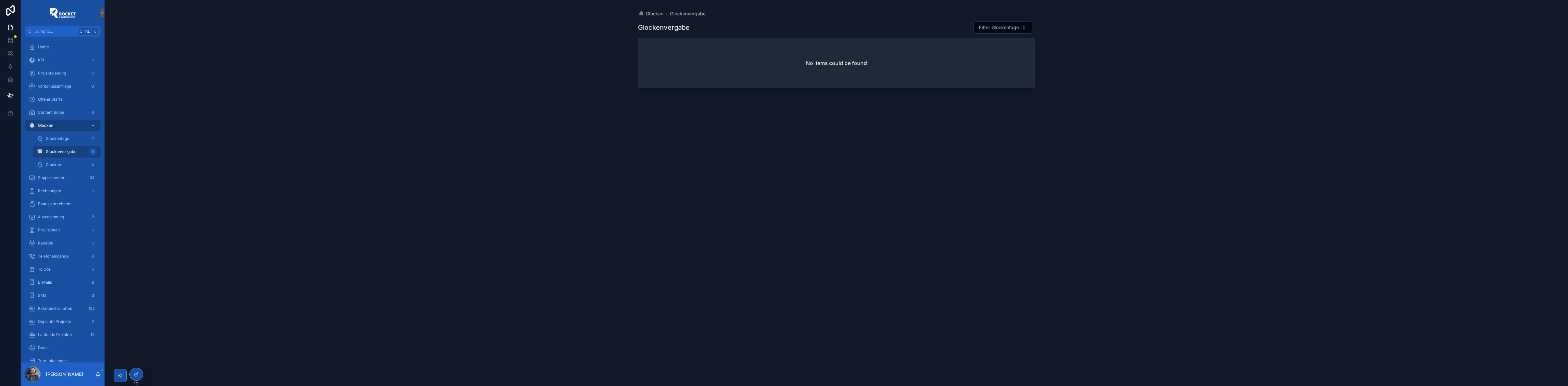
drag, startPoint x: 989, startPoint y: 64, endPoint x: 590, endPoint y: 167, distance: 412.1
click at [590, 167] on div "Glocken Glockenvergabe Glockenvergabe Filter Glockentage No items could be found" at bounding box center [836, 193] width 1463 height 386
click at [50, 48] on div "Home" at bounding box center [63, 47] width 68 height 10
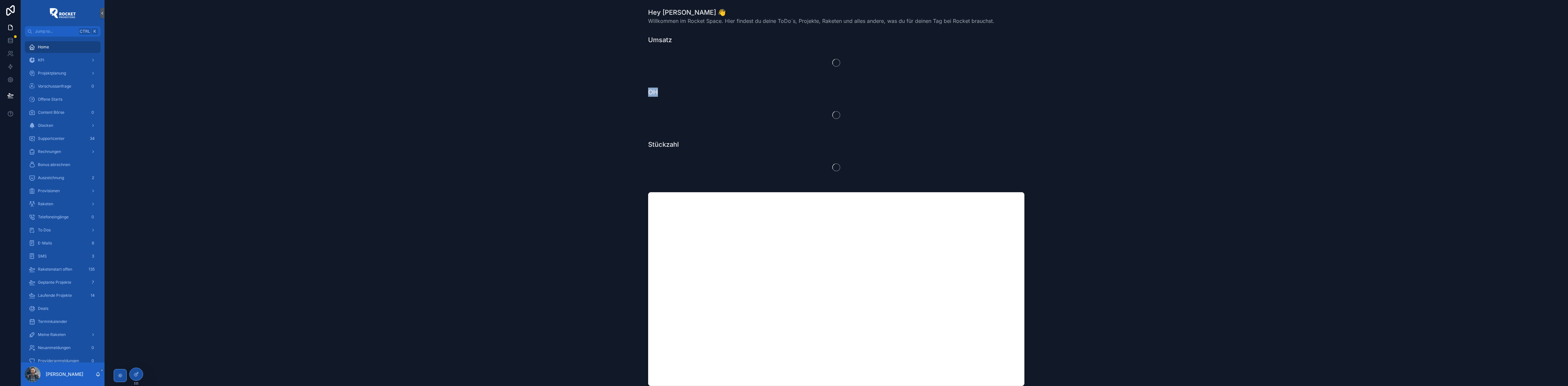
drag, startPoint x: 654, startPoint y: 91, endPoint x: 647, endPoint y: 83, distance: 10.6
click at [648, 90] on h1 "OH" at bounding box center [653, 92] width 10 height 9
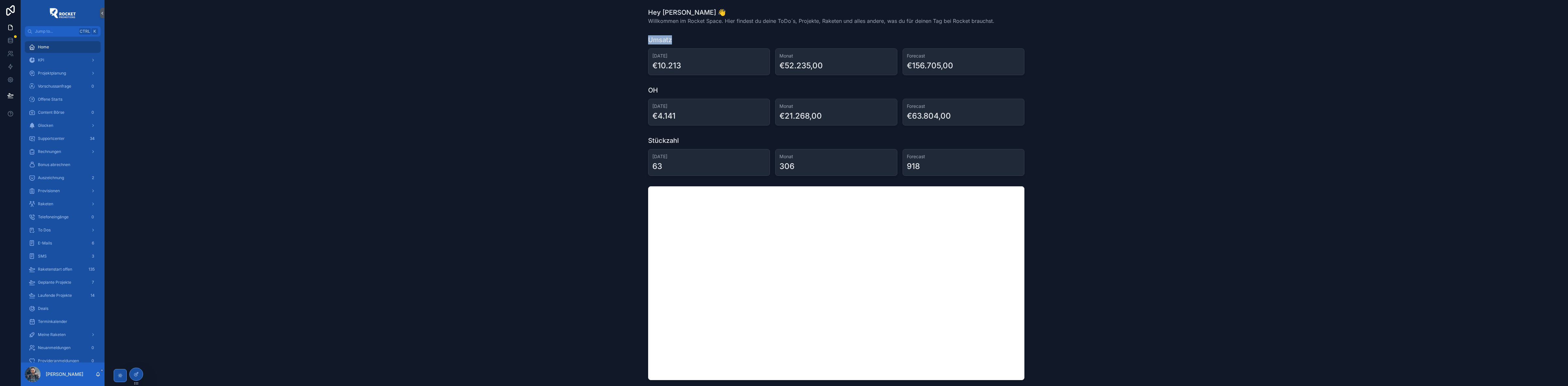
drag, startPoint x: 662, startPoint y: 38, endPoint x: 676, endPoint y: 38, distance: 14.0
click at [676, 38] on div "Umsatz [DATE] €10.213 Monat €52.235,00 Forecast €156.705,00" at bounding box center [836, 55] width 1453 height 45
click at [676, 38] on div "Umsatz" at bounding box center [836, 40] width 376 height 9
drag, startPoint x: 646, startPoint y: 81, endPoint x: 685, endPoint y: 86, distance: 39.3
click at [685, 86] on div "Hey [PERSON_NAME] 👋 Willkommen im Rocket Space. Hier findest du deine ToDo´s, P…" at bounding box center [836, 314] width 1463 height 628
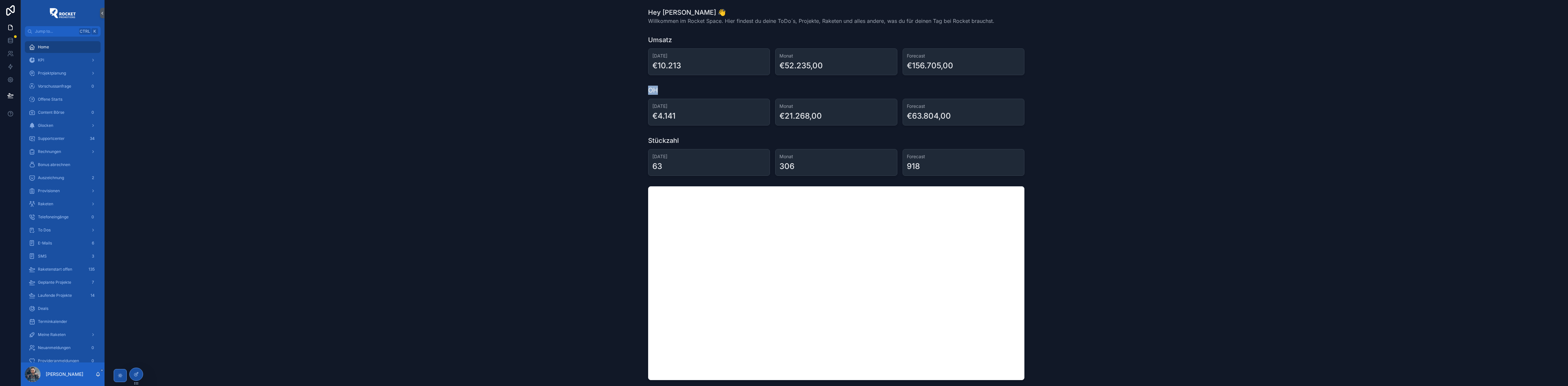
click at [653, 88] on h1 "OH" at bounding box center [653, 90] width 10 height 9
drag, startPoint x: 644, startPoint y: 138, endPoint x: 695, endPoint y: 137, distance: 51.0
click at [695, 137] on div "Stückzahl [DATE] 63 Monat 306 Forecast 918" at bounding box center [836, 156] width 1453 height 45
click at [695, 137] on div "Stückzahl" at bounding box center [836, 140] width 376 height 9
drag, startPoint x: 695, startPoint y: 138, endPoint x: 631, endPoint y: 138, distance: 64.0
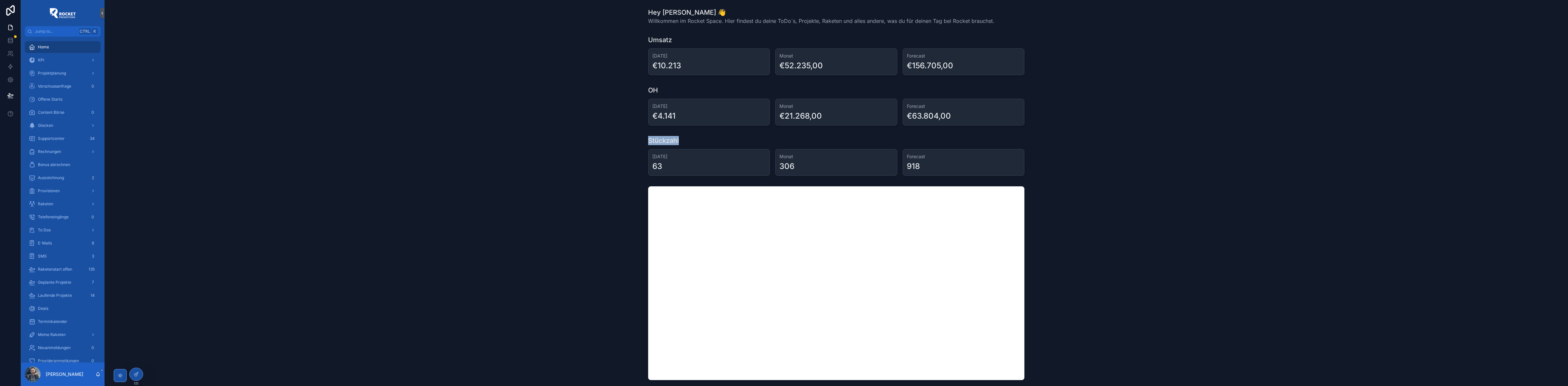
click at [631, 138] on div "Stückzahl [DATE] 63 Monat 306 Forecast 918" at bounding box center [836, 156] width 1453 height 45
click at [659, 91] on div "OH" at bounding box center [836, 90] width 376 height 9
drag, startPoint x: 671, startPoint y: 86, endPoint x: 623, endPoint y: 83, distance: 48.1
click at [622, 84] on div "OH [DATE] €4.141 Monat €21.268,00 Forecast €63.804,00" at bounding box center [836, 105] width 1453 height 45
click at [681, 37] on div "Umsatz" at bounding box center [836, 40] width 376 height 9
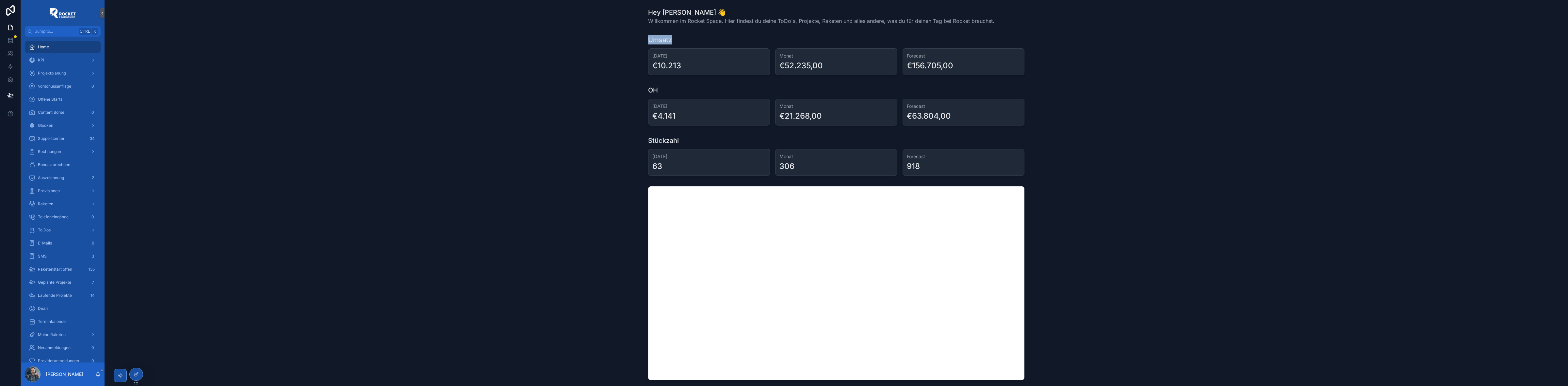
drag, startPoint x: 692, startPoint y: 35, endPoint x: 638, endPoint y: 36, distance: 54.0
click at [638, 36] on div "Umsatz [DATE] €10.213 Monat €52.235,00 Forecast €156.705,00" at bounding box center [836, 55] width 1453 height 45
drag, startPoint x: 696, startPoint y: 7, endPoint x: 640, endPoint y: 10, distance: 56.1
click at [640, 10] on div "Hey [PERSON_NAME] 👋 Willkommen im Rocket Space. Hier findest du deine ToDo´s, P…" at bounding box center [836, 16] width 1453 height 22
click at [679, 37] on div "Umsatz" at bounding box center [836, 40] width 376 height 9
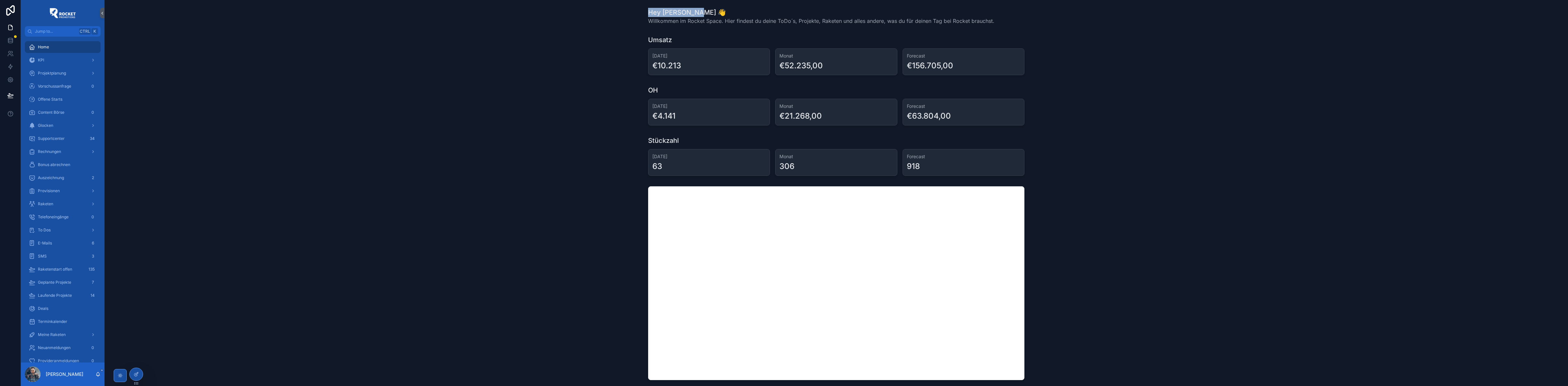
drag, startPoint x: 642, startPoint y: 7, endPoint x: 701, endPoint y: 12, distance: 59.2
click at [701, 12] on div "Hey [PERSON_NAME] 👋 Willkommen im Rocket Space. Hier findest du deine ToDo´s, P…" at bounding box center [836, 16] width 1453 height 22
drag, startPoint x: 642, startPoint y: 35, endPoint x: 690, endPoint y: 37, distance: 48.0
click at [690, 37] on div "Umsatz [DATE] €10.213 Monat €52.235,00 Forecast €156.705,00" at bounding box center [836, 55] width 1453 height 45
drag, startPoint x: 643, startPoint y: 88, endPoint x: 688, endPoint y: 92, distance: 45.2
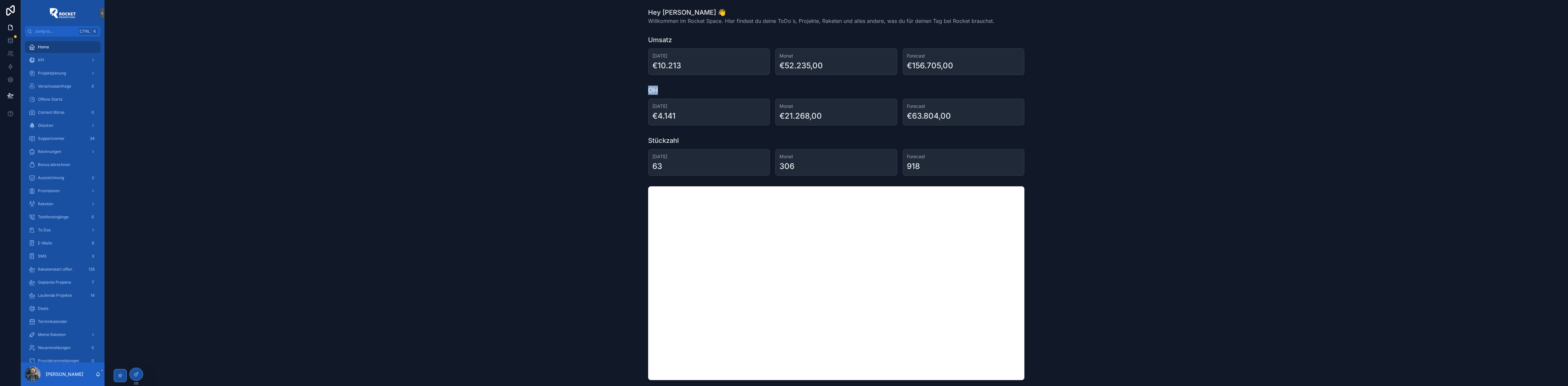
click at [688, 92] on div "OH [DATE] €4.141 Monat €21.268,00 Forecast €63.804,00" at bounding box center [836, 105] width 1453 height 45
drag, startPoint x: 645, startPoint y: 138, endPoint x: 708, endPoint y: 144, distance: 63.3
click at [708, 144] on div "Stückzahl [DATE] 63 Monat 306 Forecast 918" at bounding box center [836, 156] width 1453 height 45
click at [708, 138] on div "Stückzahl" at bounding box center [836, 140] width 376 height 9
